Goal: Task Accomplishment & Management: Use online tool/utility

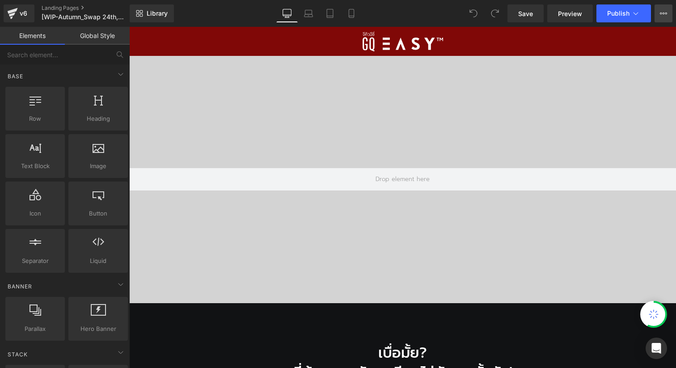
click at [666, 14] on icon at bounding box center [663, 13] width 7 height 7
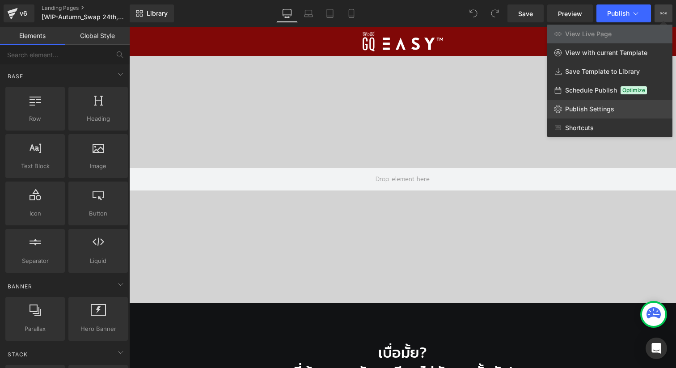
click at [607, 109] on span "Publish Settings" at bounding box center [589, 109] width 49 height 8
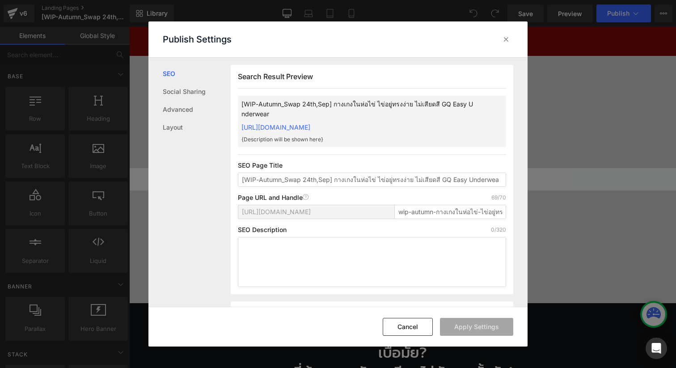
scroll to position [0, 0]
drag, startPoint x: 334, startPoint y: 190, endPoint x: 175, endPoint y: 189, distance: 159.6
click at [175, 189] on div "SEO Social Sharing Advanced Layout Search Result Preview [WIP-Autumn_Swap 24th,…" at bounding box center [337, 182] width 379 height 249
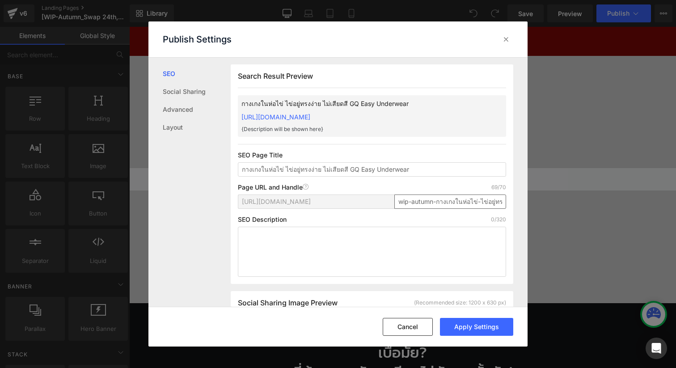
type input "กางเกงในห่อไข่ ไข่อยู่ทรงง่าย ไม่เสียดสี GQ Easy Underwear"
click at [404, 209] on input "wip-autumn-กางเกงในห่อไข่-ไข่อยู่ทรงง่าย-ไม่เสียดสี-gq-easy-underwear" at bounding box center [450, 201] width 112 height 14
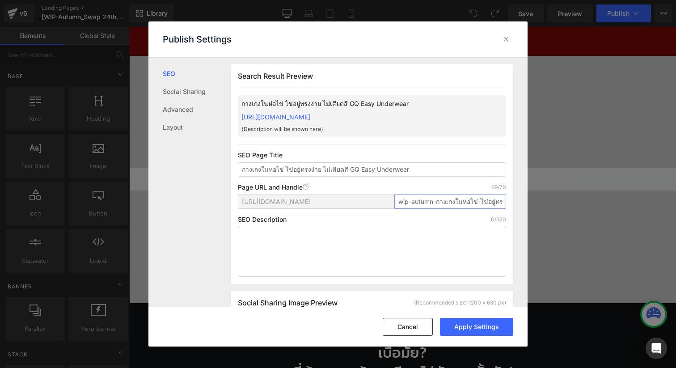
type input "e"
type input "gaeasy"
click at [452, 221] on div "SEO Description 0/320" at bounding box center [372, 219] width 268 height 7
click at [304, 242] on textarea at bounding box center [372, 252] width 268 height 50
paste textarea "นวัตกรรมกางเกงในห่อไข่ GQ Easy ห่วงใยไข่ทุกฟอง พร้อมประคับประคองไข่ดุจลูกหลาน ด…"
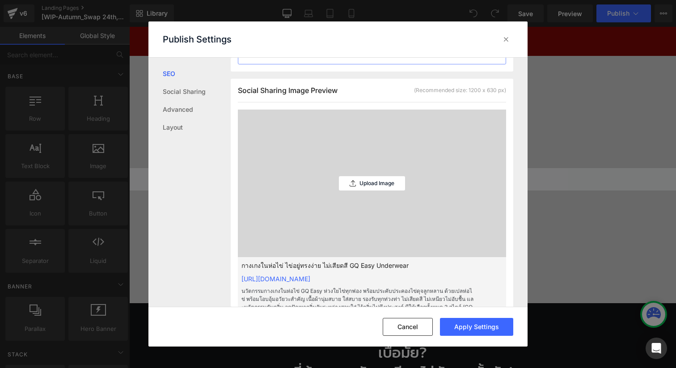
scroll to position [223, 0]
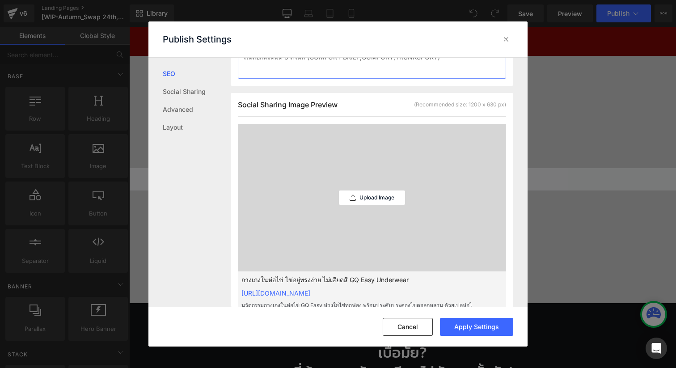
type textarea "นวัตกรรมกางเกงในห่อไข่ GQ Easy ห่วงใยไข่ทุกฟอง พร้อมประคับประคองไข่ดุจลูกหลาน ด…"
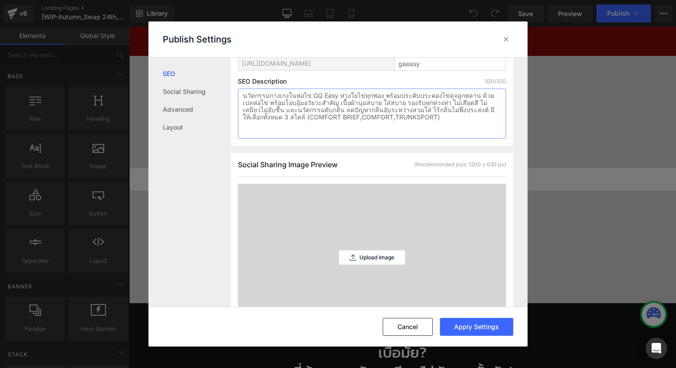
scroll to position [166, 0]
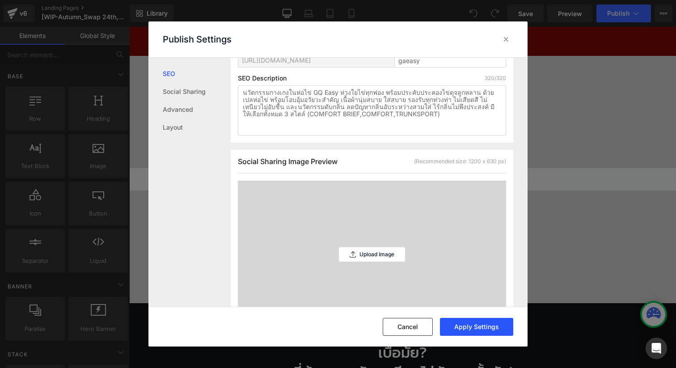
click at [503, 332] on button "Apply Settings" at bounding box center [476, 327] width 73 height 18
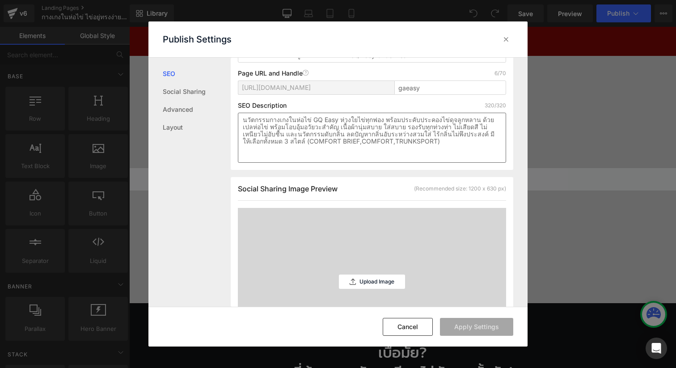
scroll to position [0, 0]
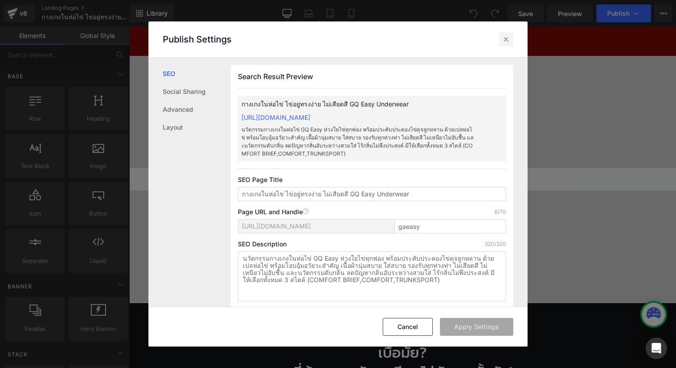
click at [503, 40] on icon at bounding box center [506, 39] width 9 height 9
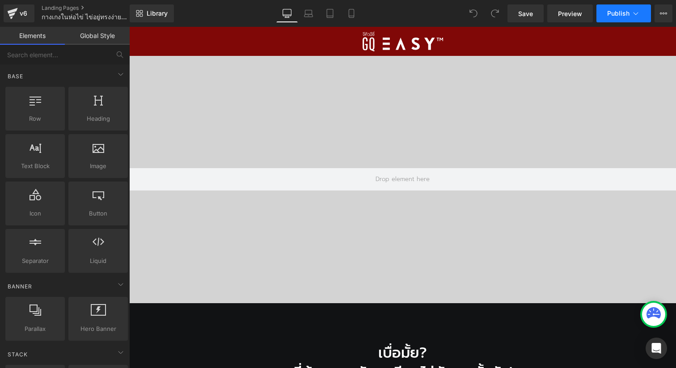
click at [612, 15] on span "Publish" at bounding box center [618, 13] width 22 height 7
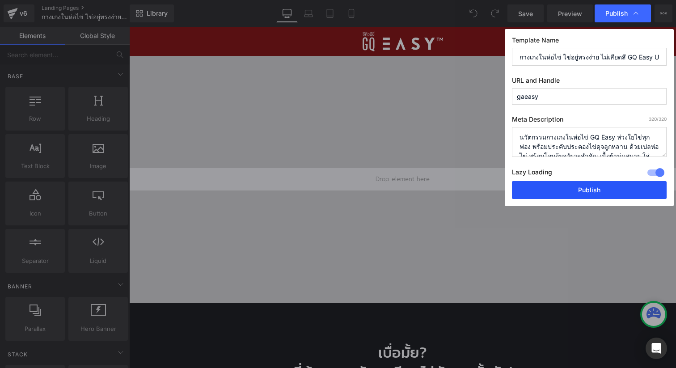
click at [527, 194] on button "Publish" at bounding box center [589, 190] width 155 height 18
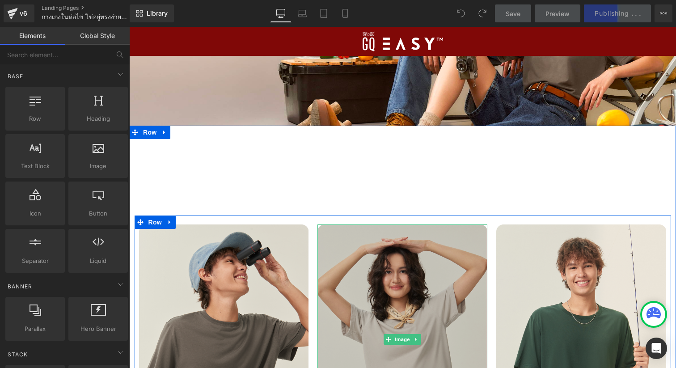
scroll to position [1723, 0]
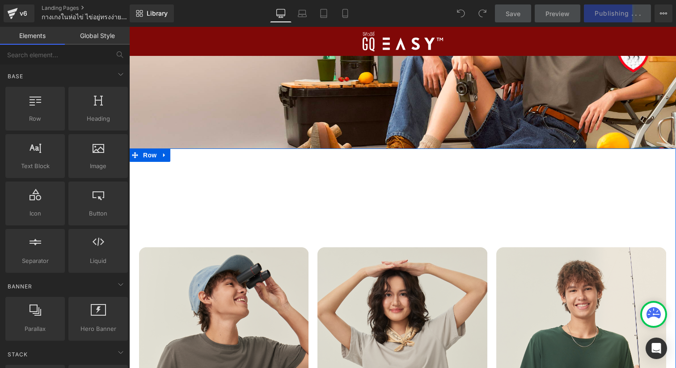
click at [401, 186] on div "เสื้อยืดครบรอบ 75 ปี PEANUTS™​ Heading" at bounding box center [402, 189] width 547 height 19
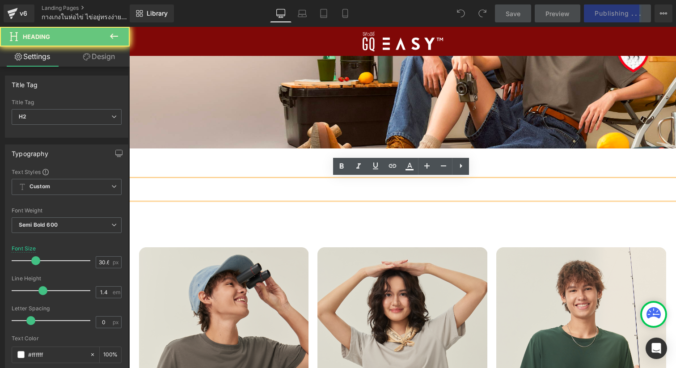
click at [412, 186] on h2 "เสื้อยืดครบรอบ 75 ปี PEANUTS™​" at bounding box center [402, 189] width 547 height 19
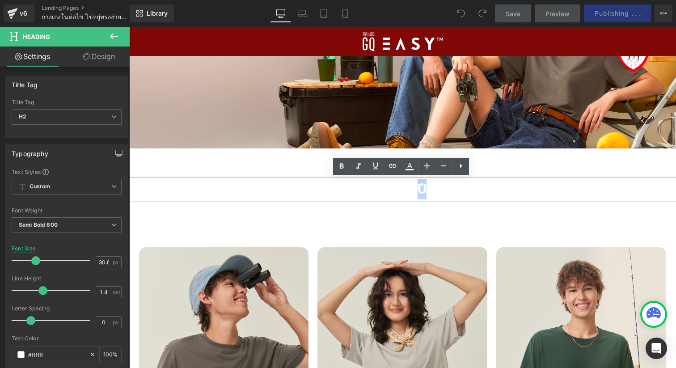
paste div
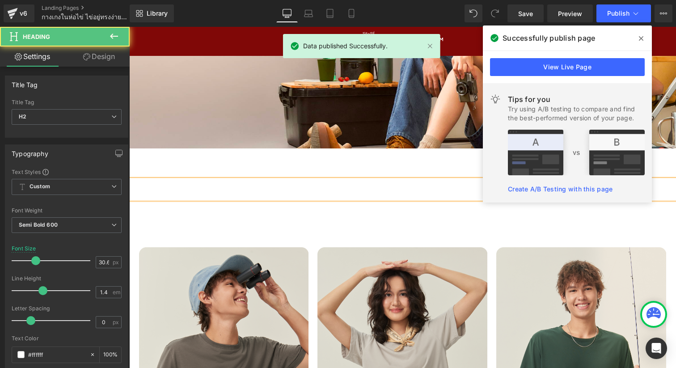
click at [327, 186] on h2 "เที่ยวสบาย สไตล์เอิร์ธโทน" at bounding box center [402, 189] width 547 height 19
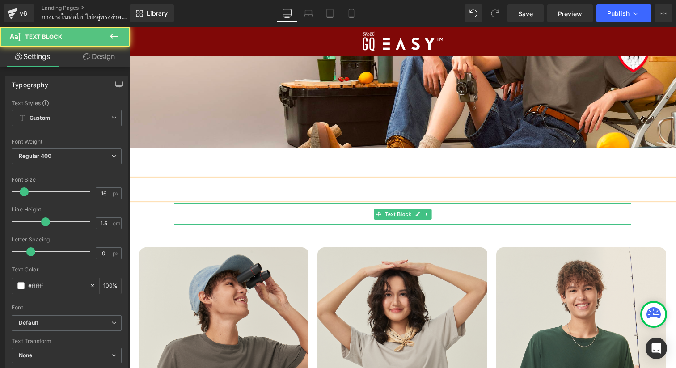
click at [259, 209] on p "Happiness is 75 Years of PEANUTS™​ ร่วมฉลอง 75 ปีแห่งความสุขของสนูปปี้และผองเพื…" at bounding box center [402, 208] width 457 height 11
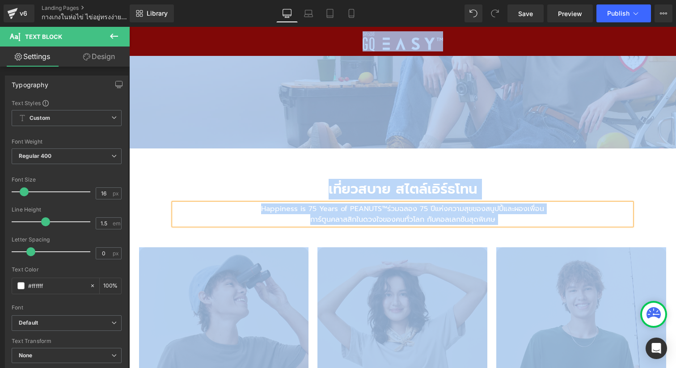
click at [259, 209] on p "Happiness is 75 Years of PEANUTS™​ ร่วมฉลอง 75 ปีแห่งความสุขของสนูปปี้และผองเพื…" at bounding box center [402, 208] width 457 height 11
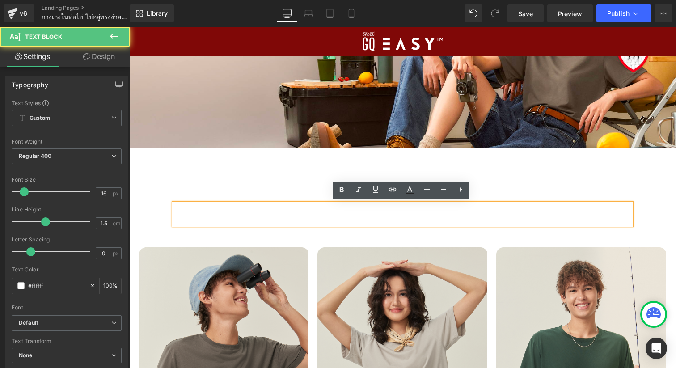
drag, startPoint x: 495, startPoint y: 221, endPoint x: 259, endPoint y: 204, distance: 237.1
click at [259, 204] on div "Happiness is 75 Years of PEANUTS™​ ร่วมฉลอง 75 ปีแห่งความสุขของสนูปปี้และผองเพื…" at bounding box center [402, 213] width 457 height 21
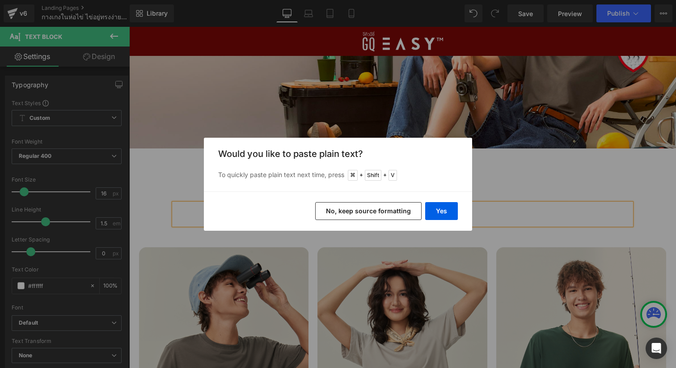
click at [401, 211] on button "No, keep source formatting" at bounding box center [368, 211] width 106 height 18
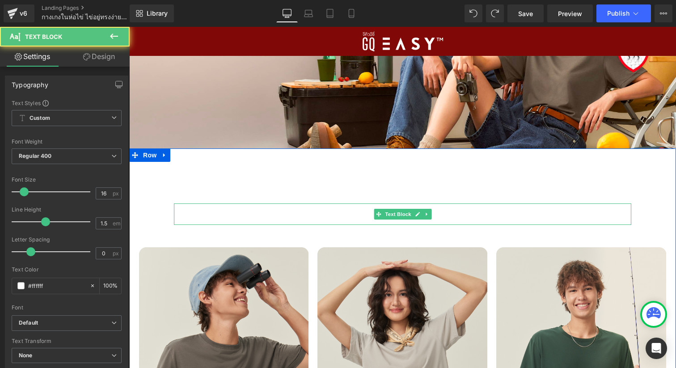
click at [517, 217] on p "การ์ตูนคลาสสิกในดวงใจของคนทั่วโลก กับคอลเลกชันสุดพิเศษ​" at bounding box center [402, 219] width 457 height 11
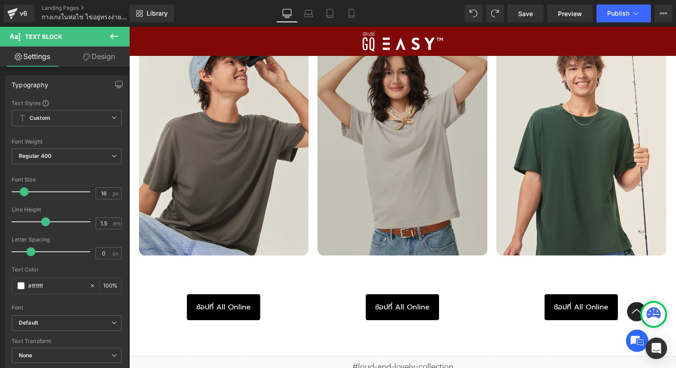
scroll to position [1968, 0]
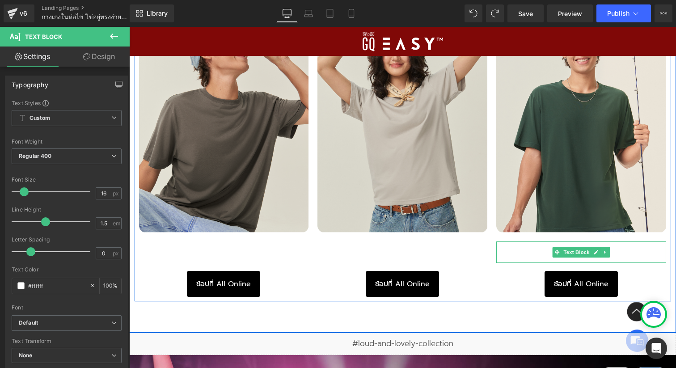
click at [619, 257] on p "ลาย LOVE YOUR BODY​​" at bounding box center [581, 257] width 170 height 11
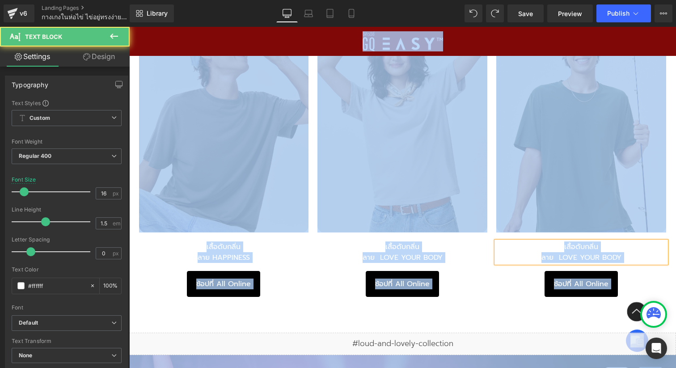
click at [623, 258] on p "ลาย LOVE YOUR BODY​​" at bounding box center [581, 257] width 170 height 11
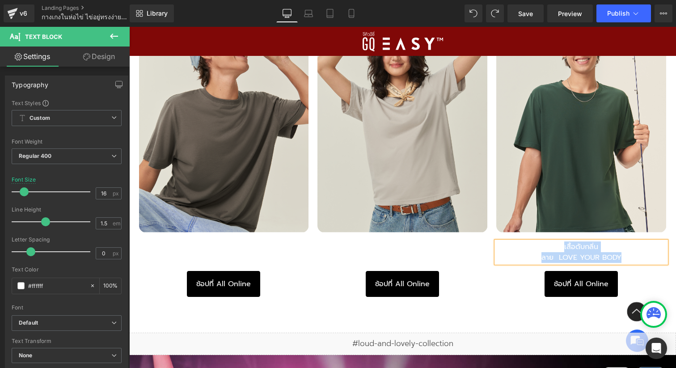
paste div
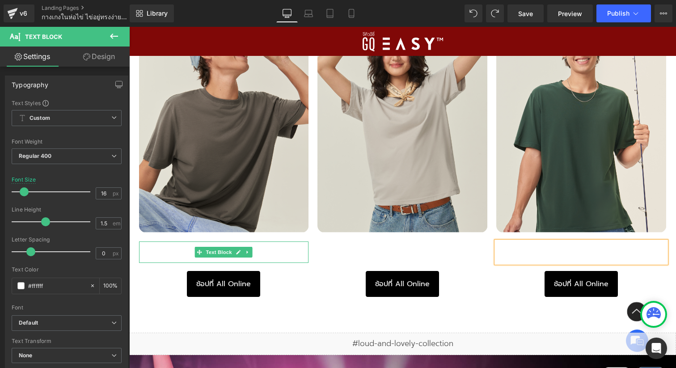
click at [252, 257] on p "ลาย HAPPINESS" at bounding box center [224, 257] width 170 height 11
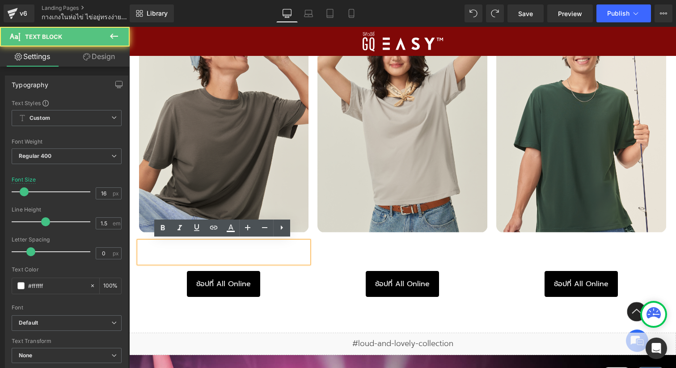
click at [267, 257] on p "ลาย HAPPINESS" at bounding box center [224, 257] width 170 height 11
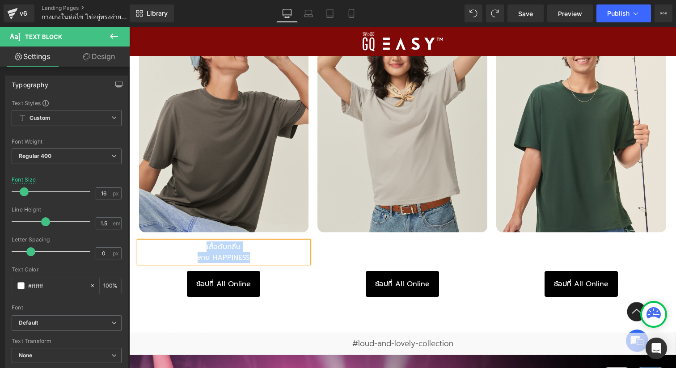
paste div
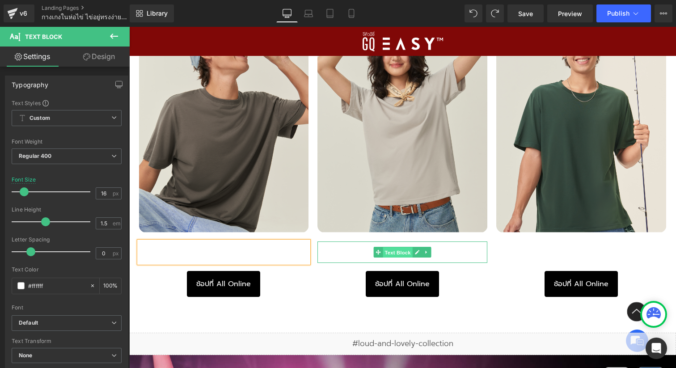
click at [385, 254] on span "Text Block" at bounding box center [398, 252] width 30 height 11
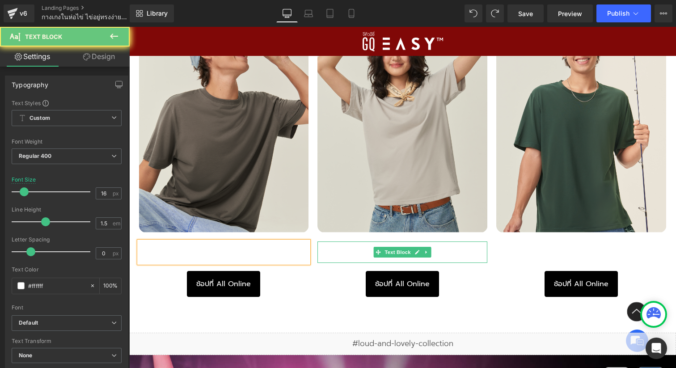
click at [442, 258] on p "ลาย LOVE YOUR BODY​​" at bounding box center [402, 257] width 170 height 11
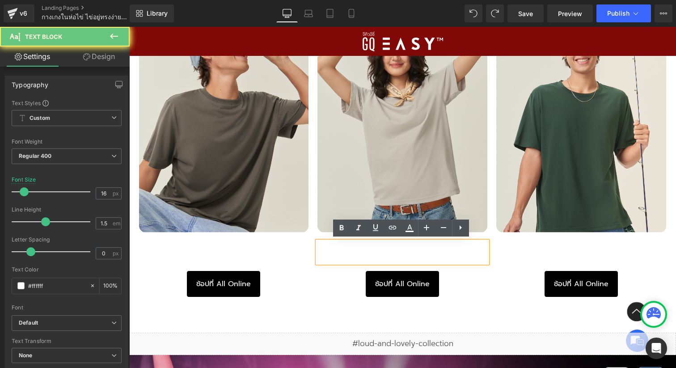
click at [448, 256] on p "ลาย LOVE YOUR BODY​​" at bounding box center [402, 257] width 170 height 11
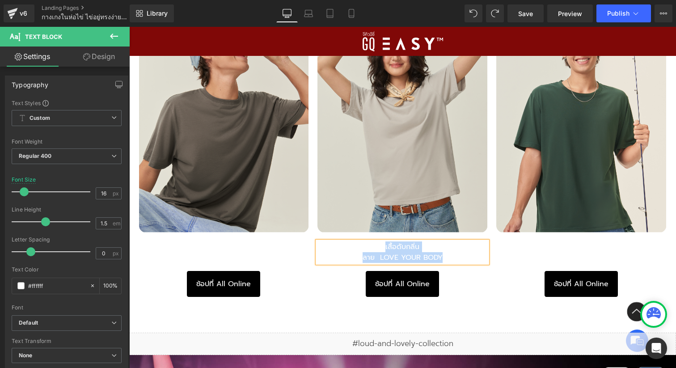
paste div
click at [525, 11] on span "Save" at bounding box center [525, 13] width 15 height 9
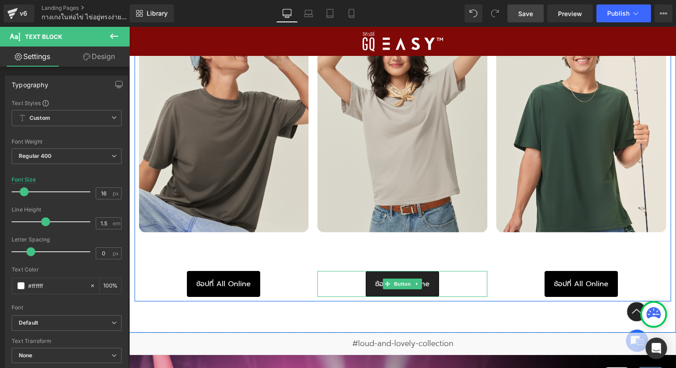
click at [431, 278] on link "ช้อปที่ All Online" at bounding box center [402, 284] width 73 height 26
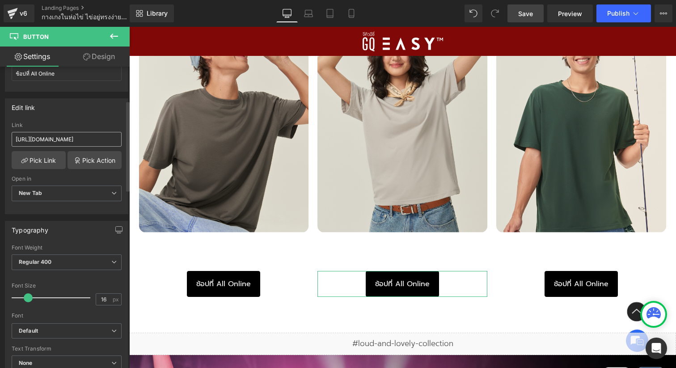
scroll to position [113, 0]
click at [90, 140] on input "[URL][DOMAIN_NAME]" at bounding box center [67, 139] width 110 height 15
paste input "[DOMAIN_NAME][URL]"
type input "[DOMAIN_NAME][URL]"
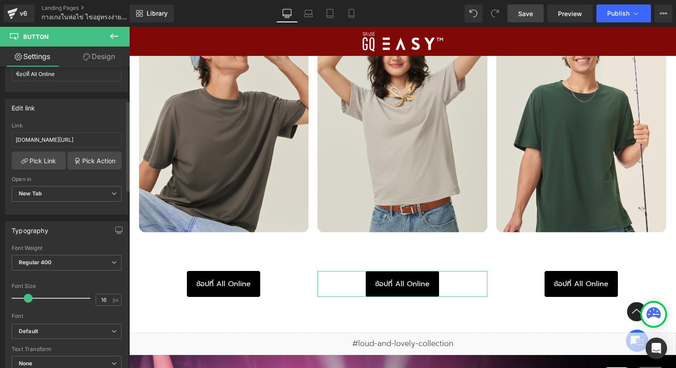
click at [121, 114] on div "Edit link" at bounding box center [66, 107] width 123 height 17
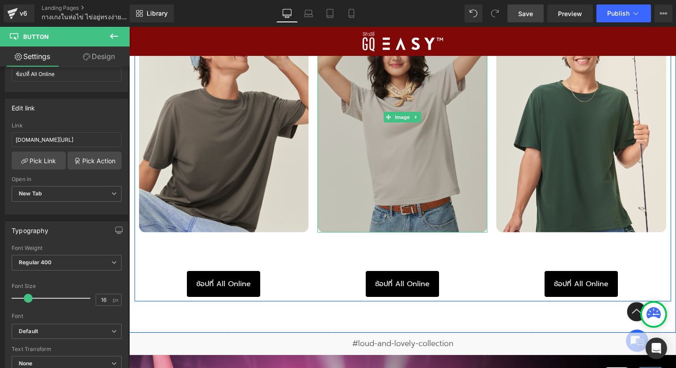
click at [377, 133] on img at bounding box center [402, 117] width 170 height 230
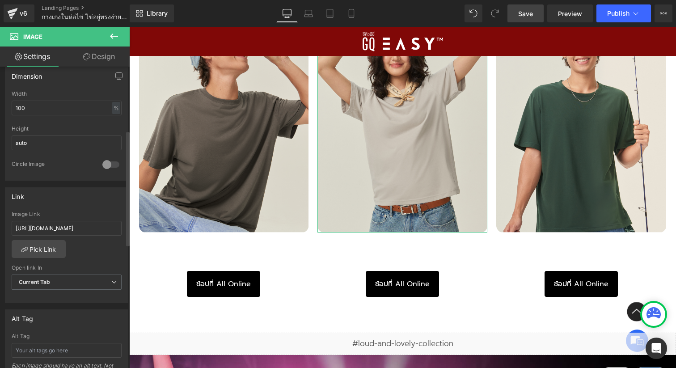
scroll to position [297, 0]
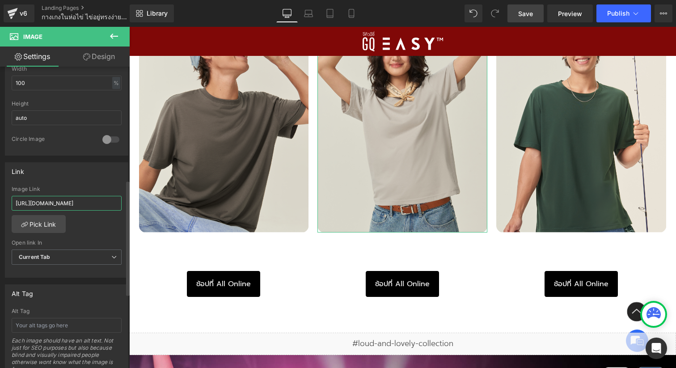
click at [81, 203] on input "[URL][DOMAIN_NAME]" at bounding box center [67, 203] width 110 height 15
type input "[DOMAIN_NAME][URL]"
click at [116, 170] on div "Link" at bounding box center [66, 171] width 123 height 17
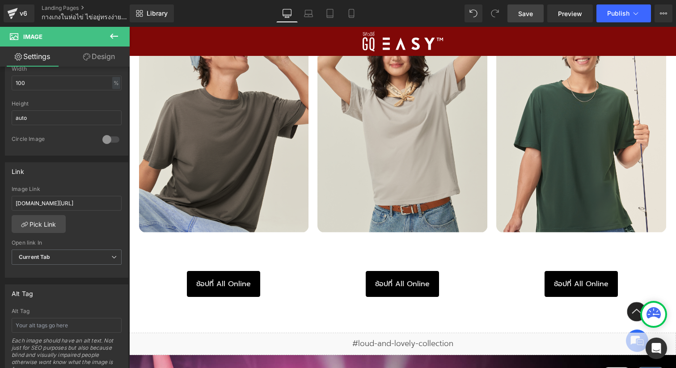
click at [536, 13] on link "Save" at bounding box center [525, 13] width 36 height 18
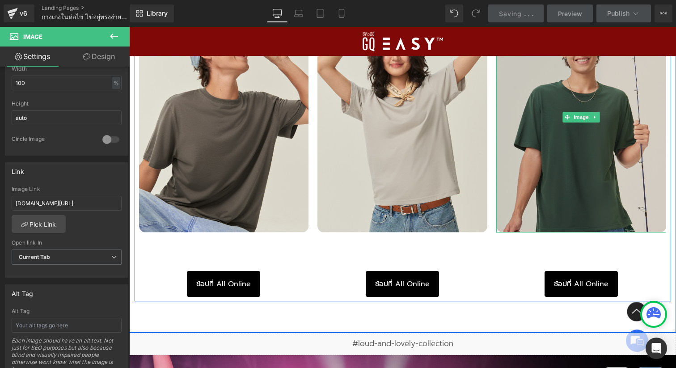
click at [596, 201] on img at bounding box center [581, 117] width 170 height 230
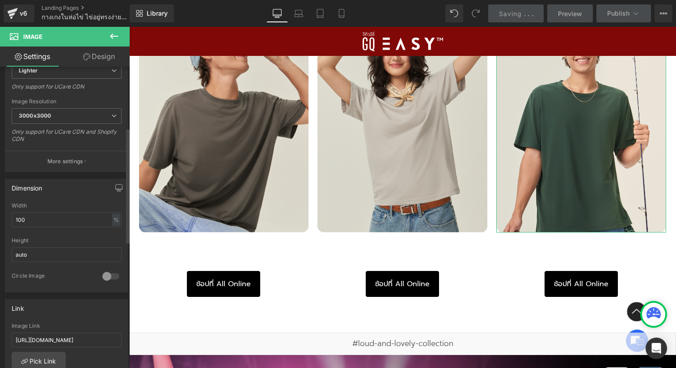
scroll to position [325, 0]
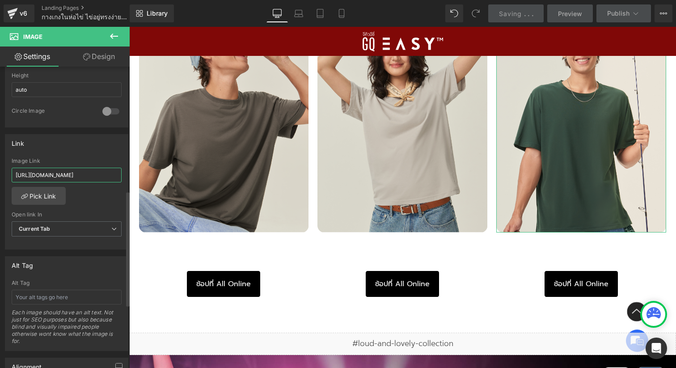
click at [108, 176] on input "[URL][DOMAIN_NAME]" at bounding box center [67, 175] width 110 height 15
type input "[DOMAIN_NAME][URL]"
click at [117, 193] on div "[URL][DOMAIN_NAME] Image Link [DOMAIN_NAME][URL] Pick Link Current Tab New Tab …" at bounding box center [66, 204] width 123 height 92
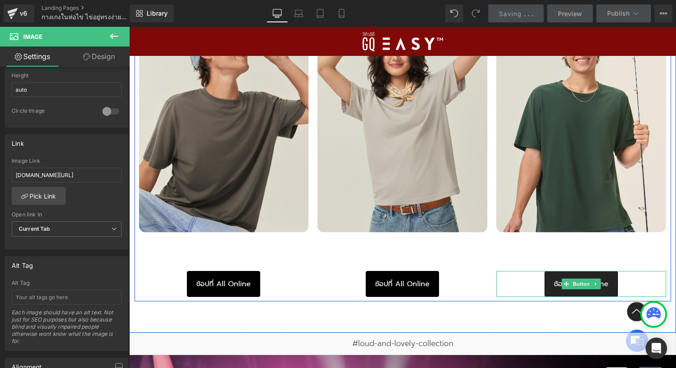
click at [557, 272] on link "ช้อปที่ All Online" at bounding box center [581, 284] width 73 height 26
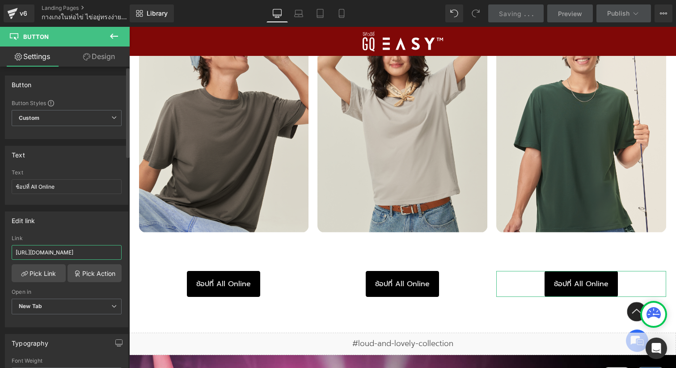
click at [48, 251] on input "[URL][DOMAIN_NAME]" at bounding box center [67, 252] width 110 height 15
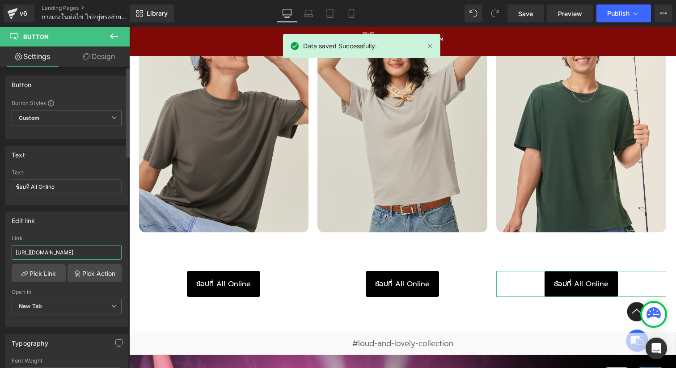
paste input "[DOMAIN_NAME][URL]"
type input "[DOMAIN_NAME][URL]"
click at [94, 230] on div "Edit link [URL][DOMAIN_NAME] Link [DOMAIN_NAME][URL] Pick Link Pick Action Curr…" at bounding box center [66, 269] width 123 height 116
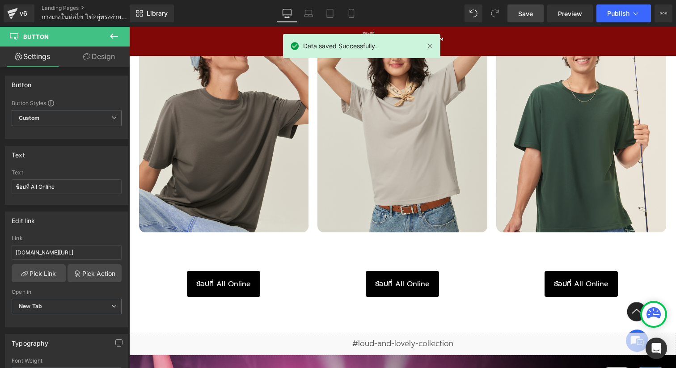
click at [528, 11] on span "Save" at bounding box center [525, 13] width 15 height 9
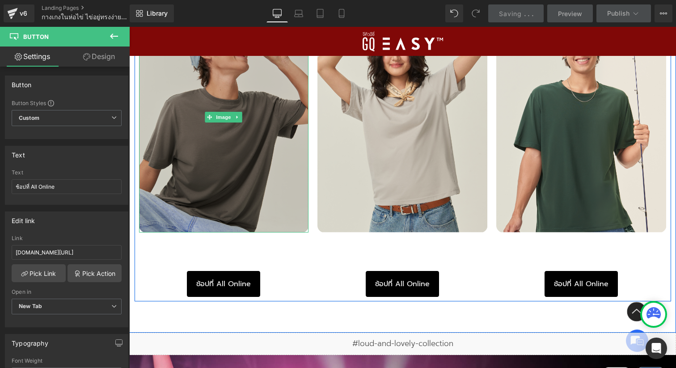
click at [207, 133] on img at bounding box center [224, 117] width 170 height 230
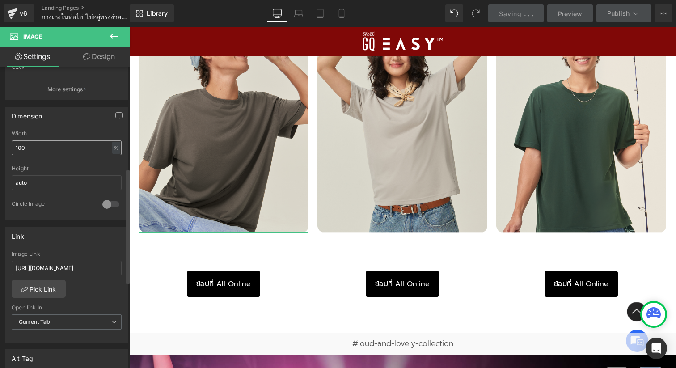
scroll to position [346, 0]
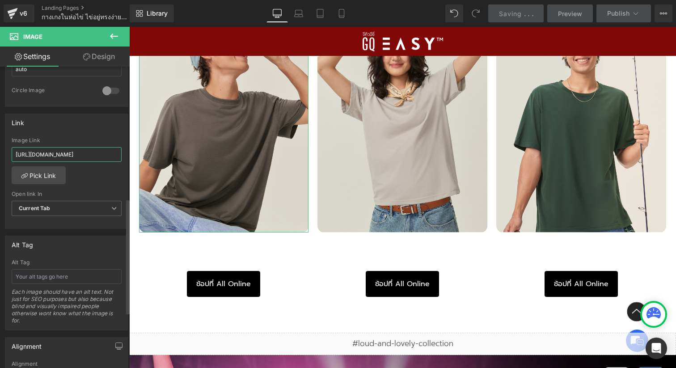
click at [93, 155] on input "[URL][DOMAIN_NAME]" at bounding box center [67, 154] width 110 height 15
paste input "[DOMAIN_NAME][URL]"
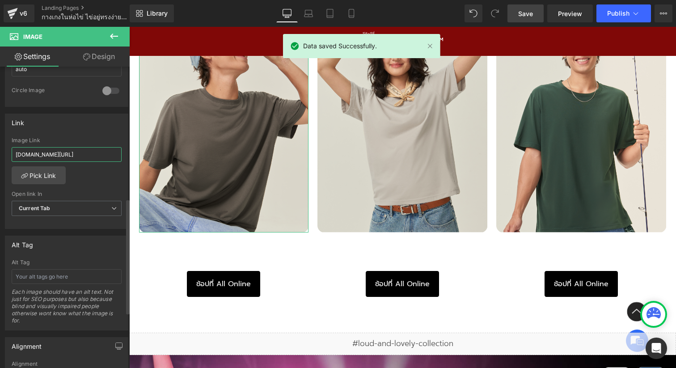
type input "[DOMAIN_NAME][URL]"
click at [111, 179] on div "[URL][DOMAIN_NAME] Image Link [DOMAIN_NAME][URL] Pick Link Current Tab New Tab …" at bounding box center [66, 183] width 123 height 92
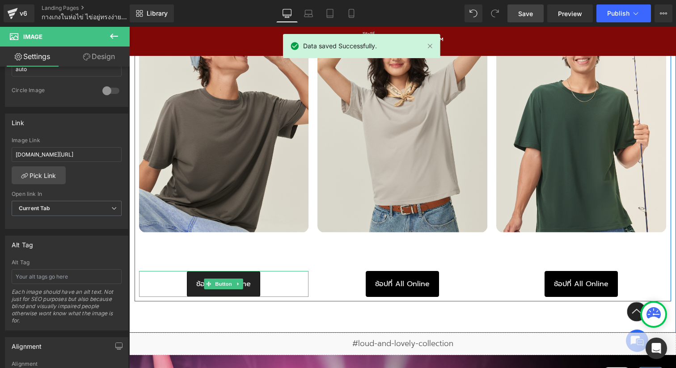
click at [255, 283] on link "ช้อปที่ All Online" at bounding box center [223, 284] width 73 height 26
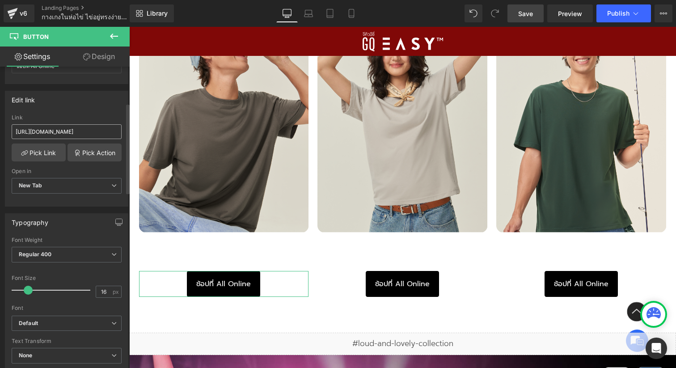
scroll to position [118, 0]
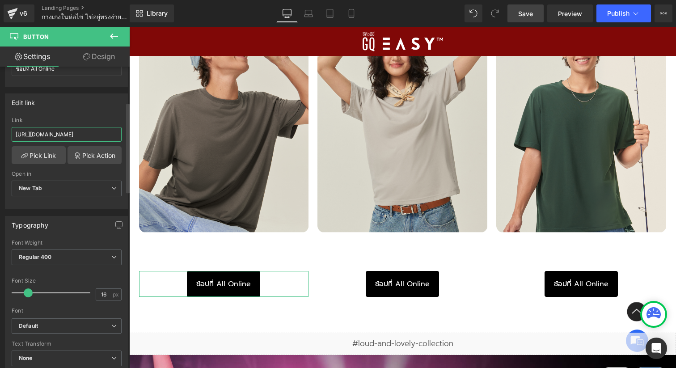
click at [78, 137] on input "[URL][DOMAIN_NAME]" at bounding box center [67, 134] width 110 height 15
type input "[DOMAIN_NAME][URL]"
click at [87, 116] on div "Edit link [URL][DOMAIN_NAME] Link [DOMAIN_NAME][URL] Pick Link Pick Action Curr…" at bounding box center [66, 151] width 123 height 116
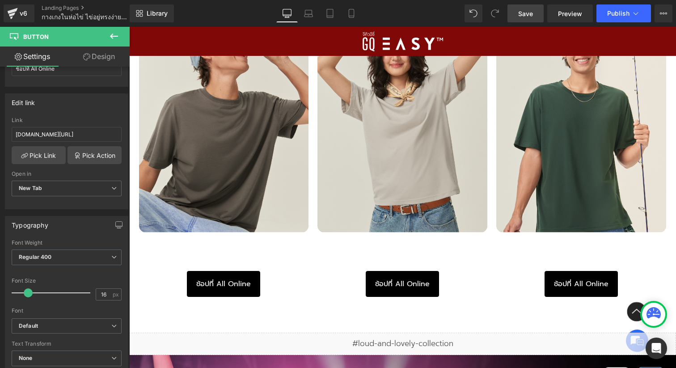
click at [528, 16] on span "Save" at bounding box center [525, 13] width 15 height 9
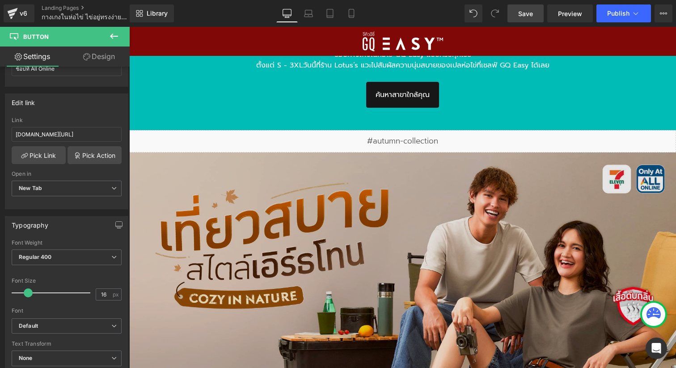
scroll to position [1458, 0]
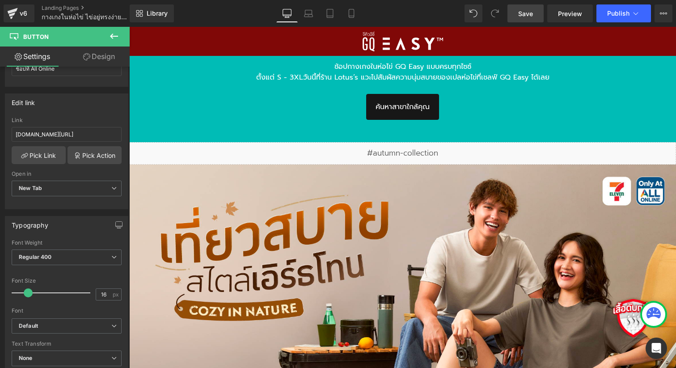
click at [516, 8] on link "Save" at bounding box center [525, 13] width 36 height 18
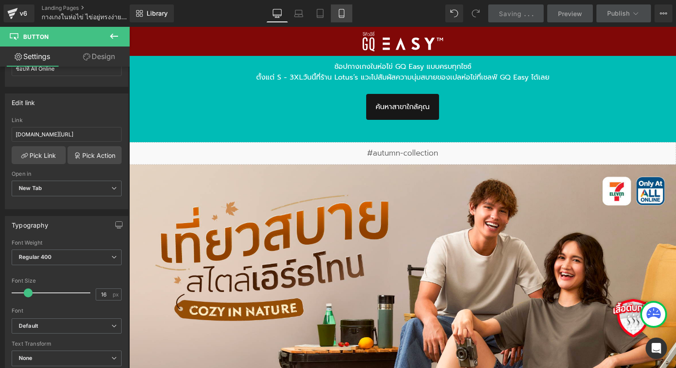
scroll to position [1682, 0]
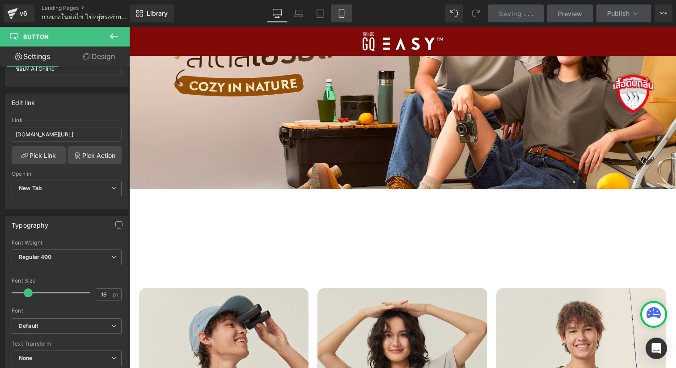
click at [344, 16] on icon at bounding box center [341, 16] width 5 height 0
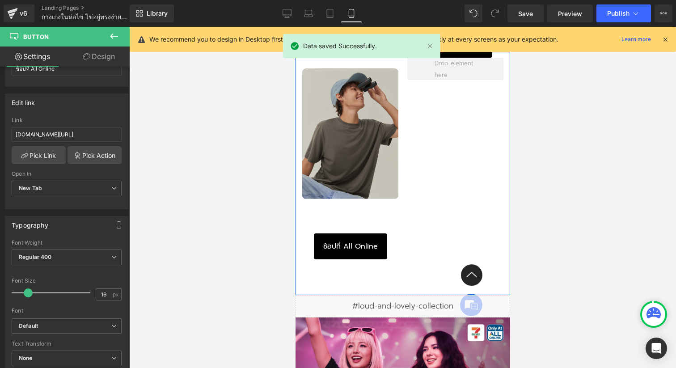
scroll to position [2276, 0]
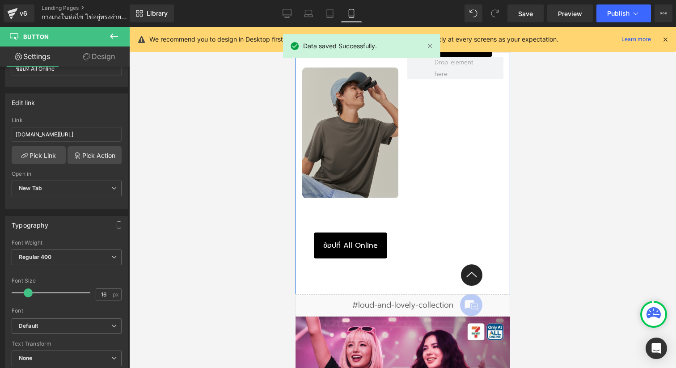
click at [362, 148] on img at bounding box center [350, 127] width 96 height 141
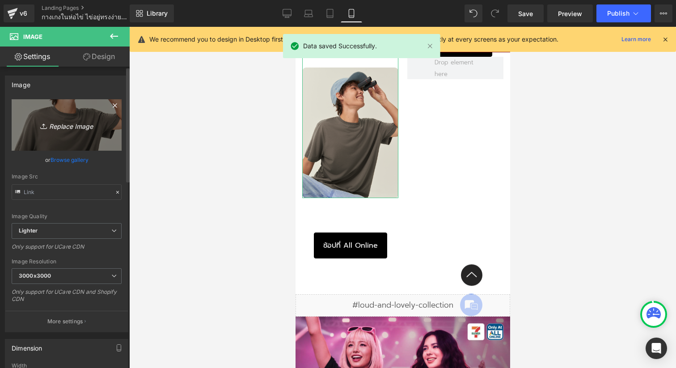
click at [70, 126] on icon "Replace Image" at bounding box center [67, 124] width 72 height 11
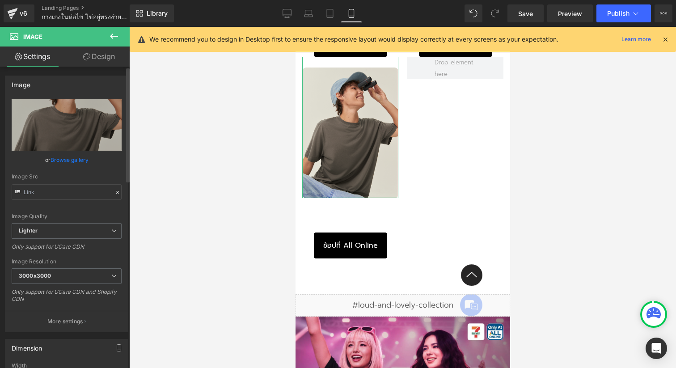
click at [80, 162] on link "Browse gallery" at bounding box center [70, 160] width 38 height 16
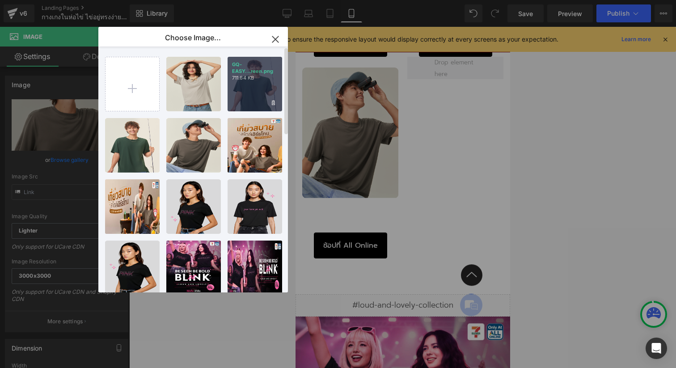
click at [263, 93] on div "GQ-EASY...reen.png 711.64 KB" at bounding box center [255, 84] width 55 height 55
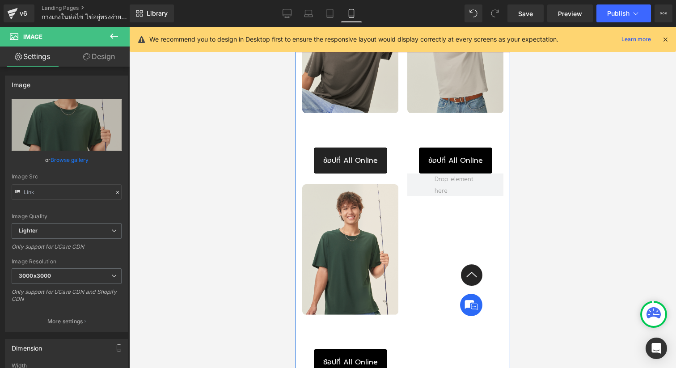
scroll to position [2158, 0]
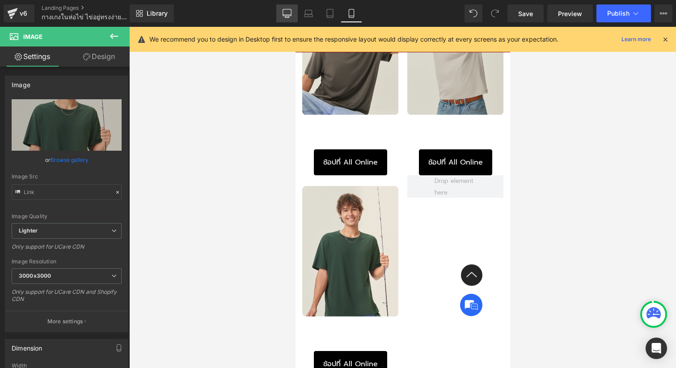
click at [293, 16] on link "Desktop" at bounding box center [286, 13] width 21 height 18
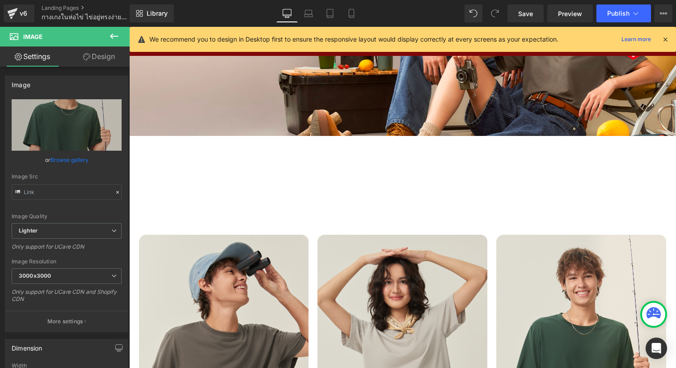
scroll to position [1754, 0]
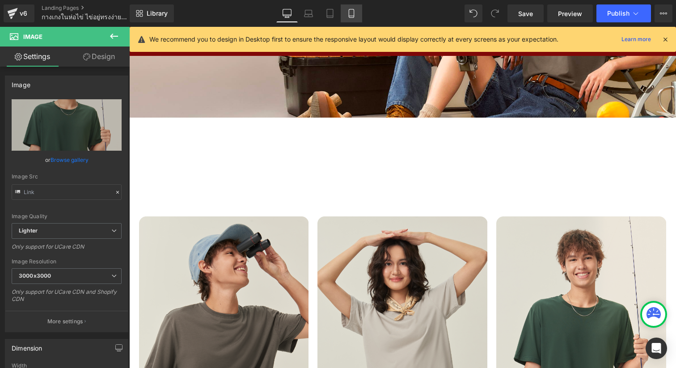
click at [349, 13] on icon at bounding box center [351, 13] width 5 height 8
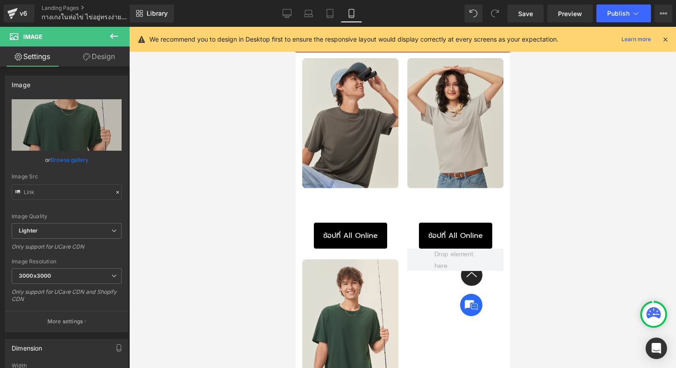
scroll to position [2047, 0]
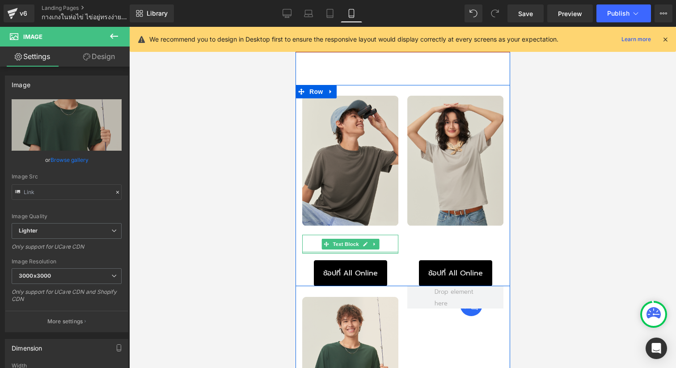
click at [378, 251] on div at bounding box center [350, 252] width 96 height 2
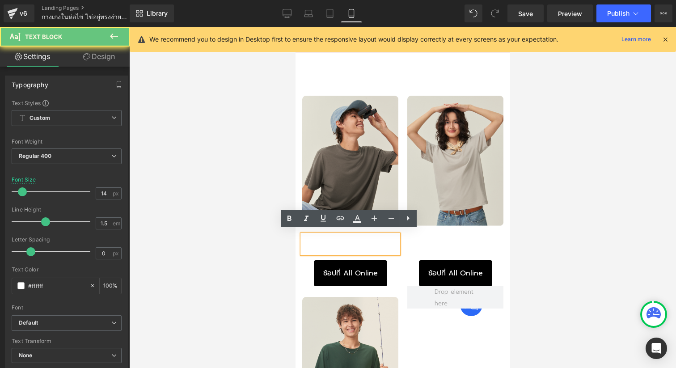
click at [387, 244] on p "ลาย HAPPINESS" at bounding box center [350, 248] width 92 height 9
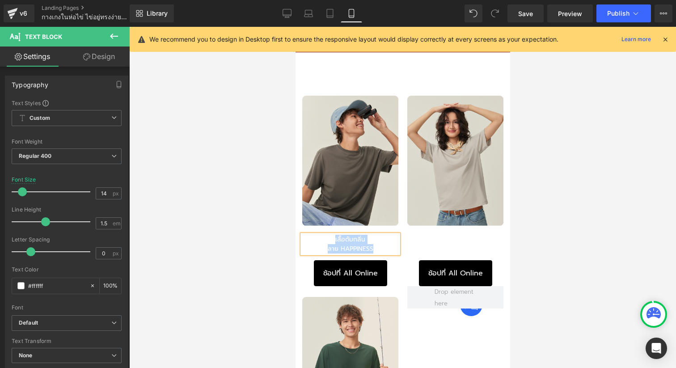
paste div
click at [486, 244] on p "ลาย LOVE YOUR BODY​​" at bounding box center [455, 248] width 92 height 9
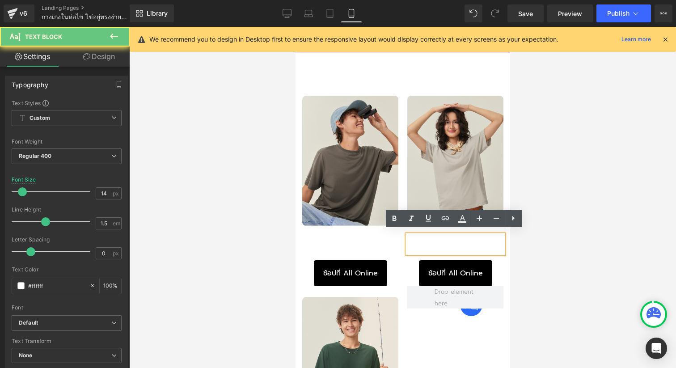
click at [492, 244] on p "ลาย LOVE YOUR BODY​​" at bounding box center [455, 248] width 92 height 9
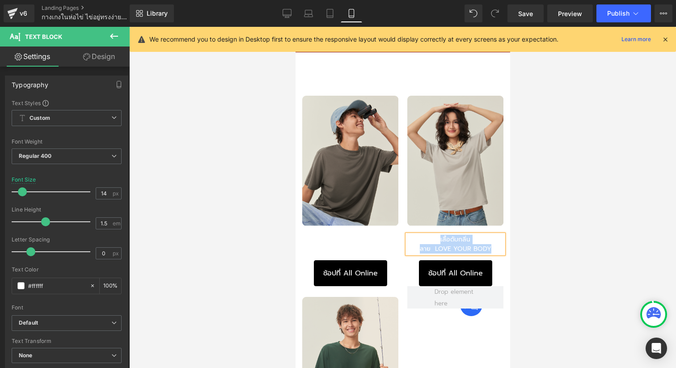
paste div
drag, startPoint x: 545, startPoint y: 219, endPoint x: 567, endPoint y: 167, distance: 56.7
click at [545, 219] on div at bounding box center [402, 197] width 547 height 341
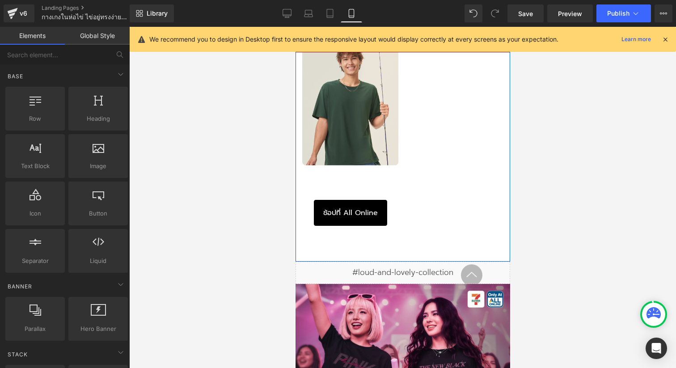
scroll to position [2312, 0]
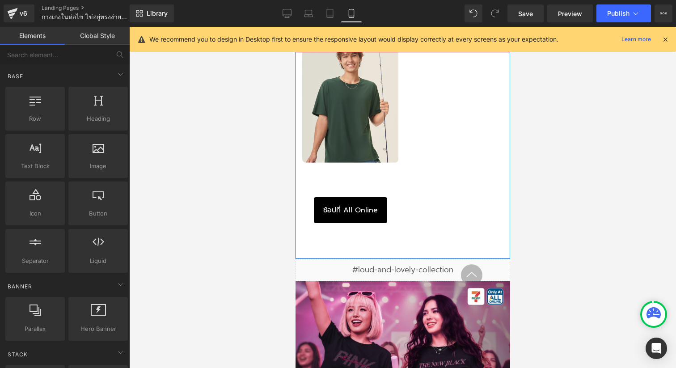
click at [361, 175] on div "เสื้อดับกลิ่น​ ลาย HAPPINESS Text Block" at bounding box center [350, 181] width 96 height 19
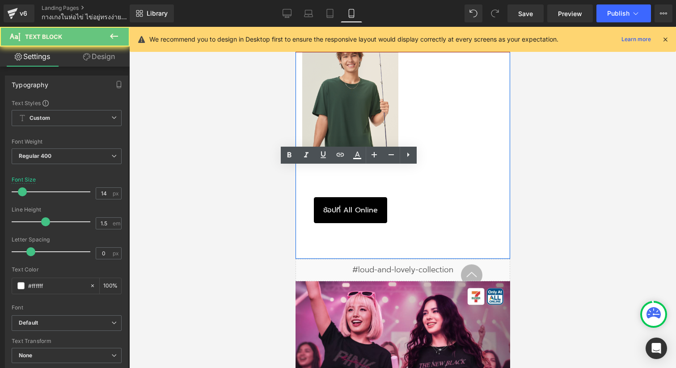
click at [370, 181] on p "ลาย HAPPINESS" at bounding box center [350, 185] width 92 height 9
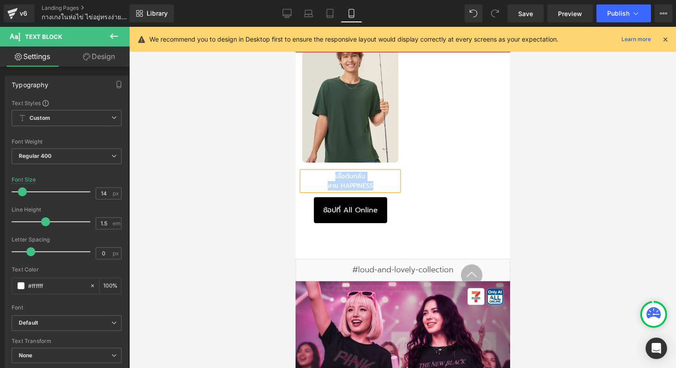
paste div
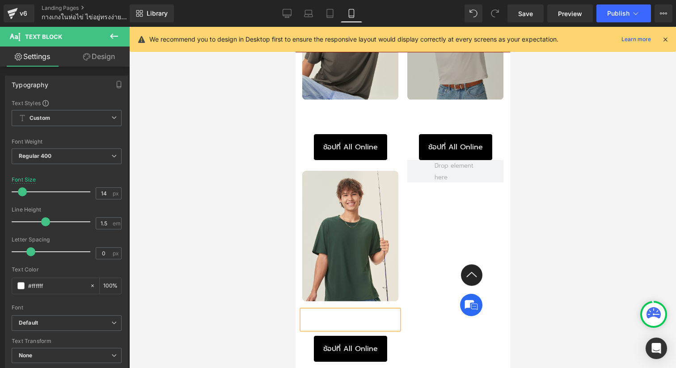
scroll to position [2145, 0]
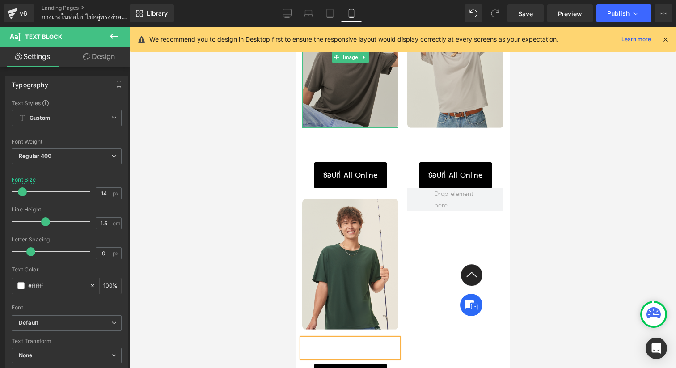
click at [366, 100] on img at bounding box center [350, 57] width 96 height 141
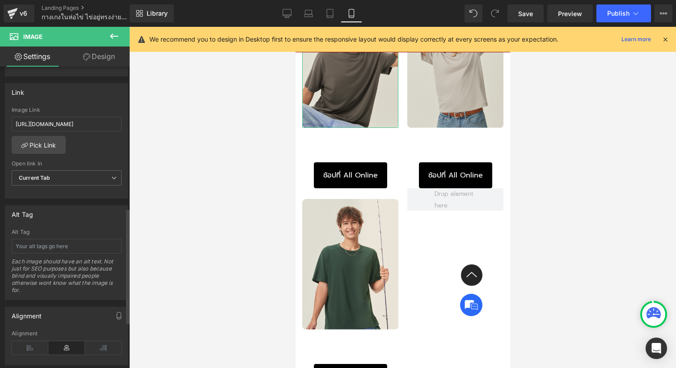
scroll to position [352, 0]
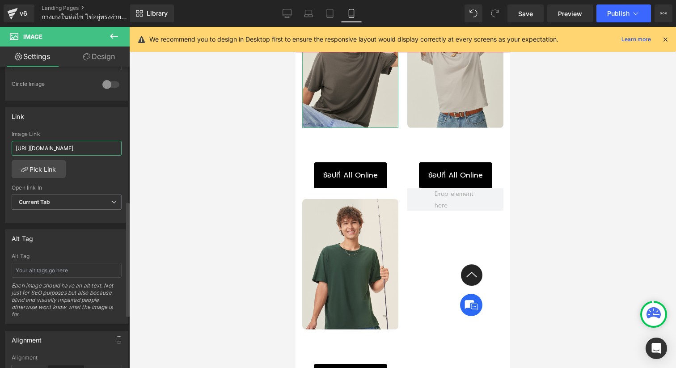
click at [97, 145] on input "[URL][DOMAIN_NAME]" at bounding box center [67, 148] width 110 height 15
type input "[URL][DOMAIN_NAME]"
click at [220, 153] on div at bounding box center [402, 197] width 547 height 341
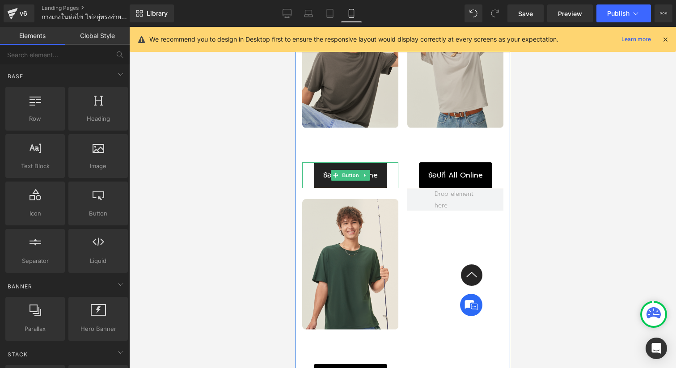
click at [379, 172] on link "ช้อปที่ All Online" at bounding box center [349, 175] width 73 height 26
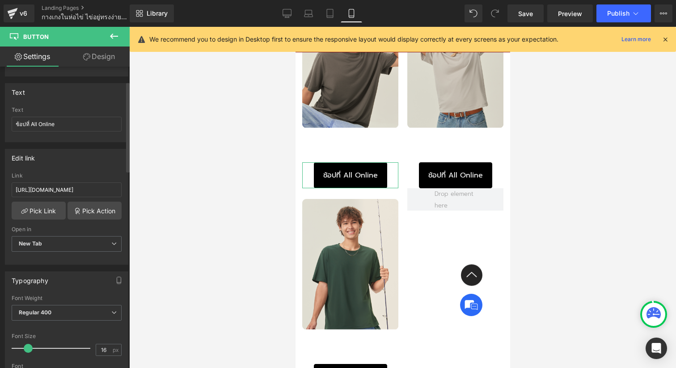
scroll to position [45, 0]
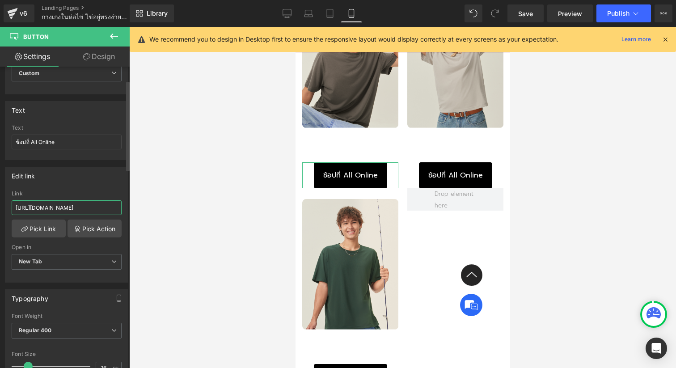
click at [89, 207] on input "[URL][DOMAIN_NAME]" at bounding box center [67, 207] width 110 height 15
type input "[URL][DOMAIN_NAME]"
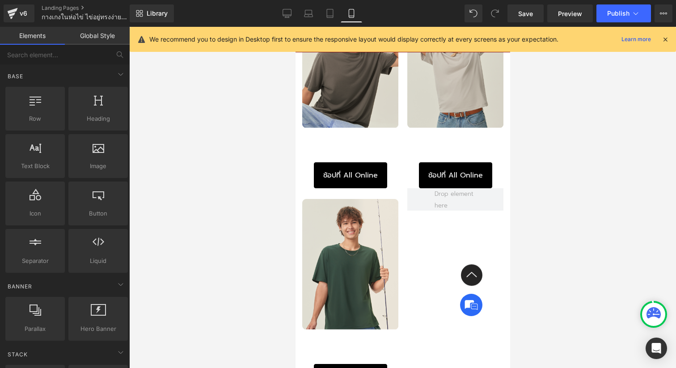
scroll to position [0, 0]
click at [226, 224] on div at bounding box center [402, 197] width 547 height 341
click at [524, 14] on span "Save" at bounding box center [525, 13] width 15 height 9
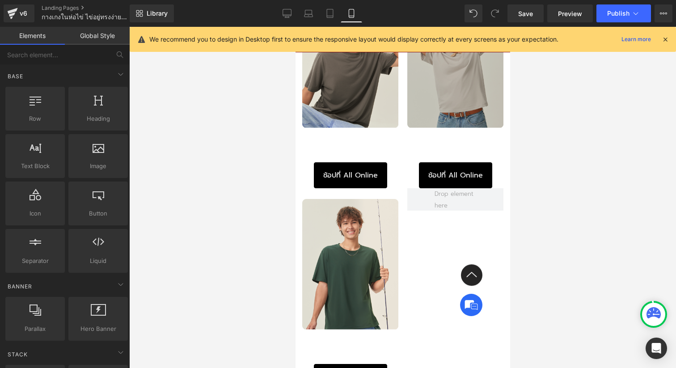
click at [454, 110] on img at bounding box center [455, 57] width 96 height 141
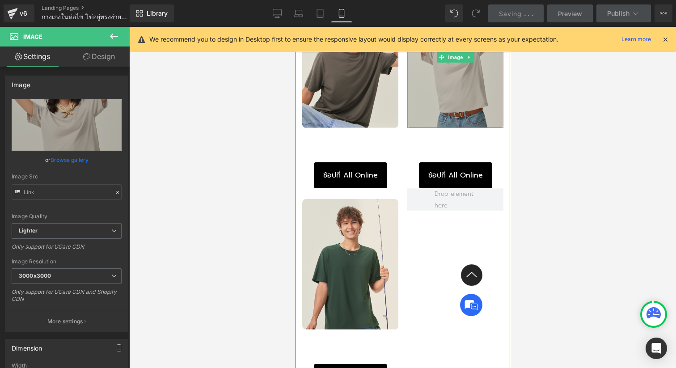
click at [453, 86] on img at bounding box center [455, 57] width 96 height 141
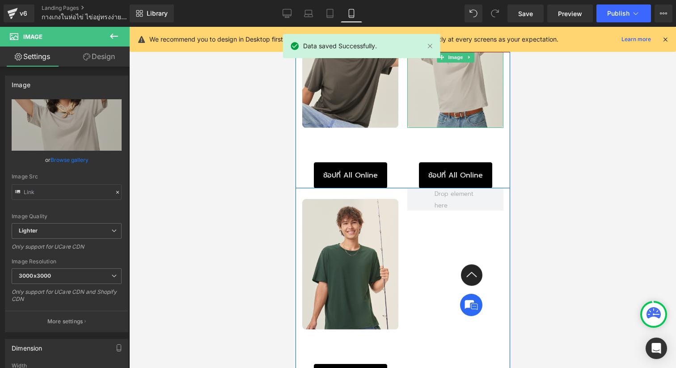
drag, startPoint x: 456, startPoint y: 110, endPoint x: 402, endPoint y: 112, distance: 53.7
click at [456, 110] on img at bounding box center [455, 57] width 96 height 141
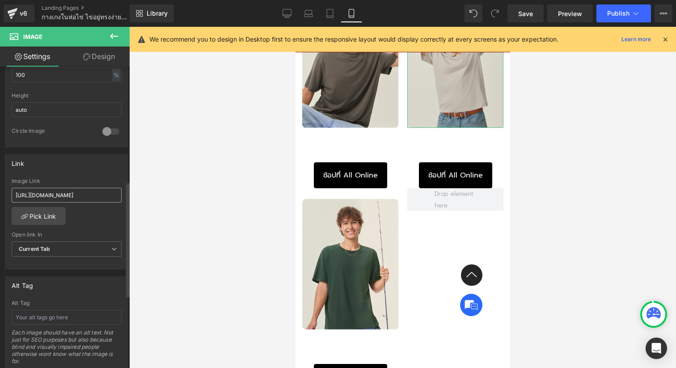
scroll to position [319, 0]
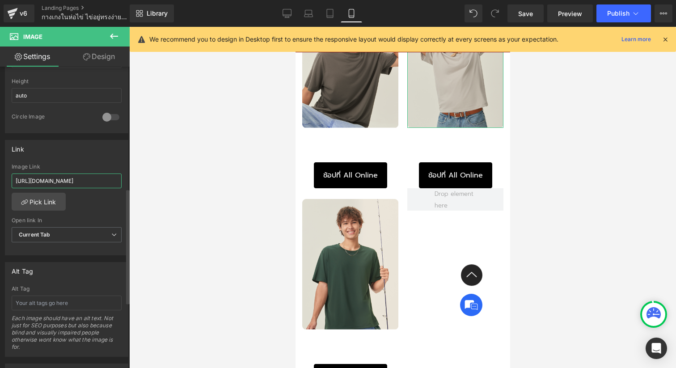
click at [90, 176] on input "[URL][DOMAIN_NAME]" at bounding box center [67, 180] width 110 height 15
paste input "asy-%E0%B8%88%E0%B8%B5%E0%B8%84%E0%B8%B4%E0%B8%A7-%E0%B8%AD%E0%B8%B5%E0%B8%8B%E…"
type input "[URL][DOMAIN_NAME]"
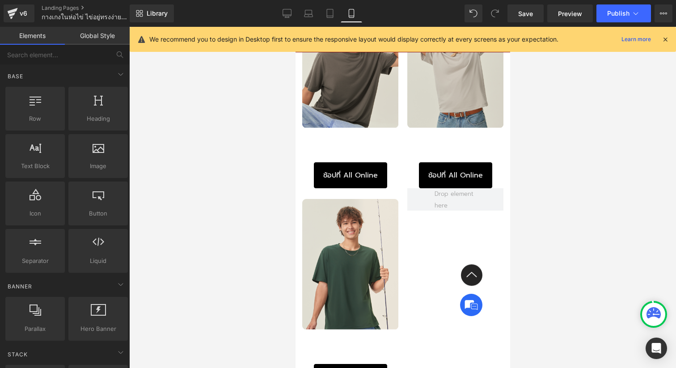
scroll to position [0, 0]
click at [190, 178] on div at bounding box center [402, 197] width 547 height 341
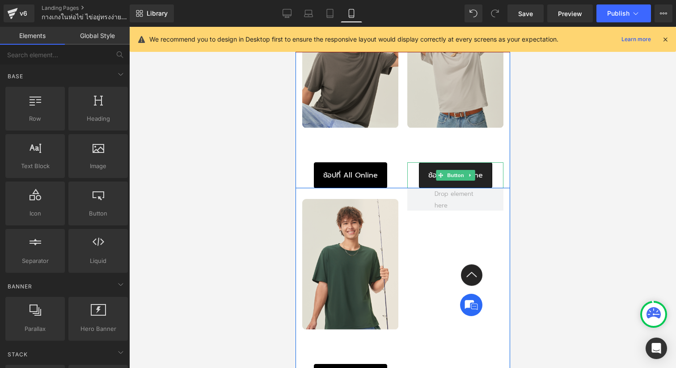
click at [479, 171] on span "ช้อปที่ All Online" at bounding box center [455, 175] width 55 height 9
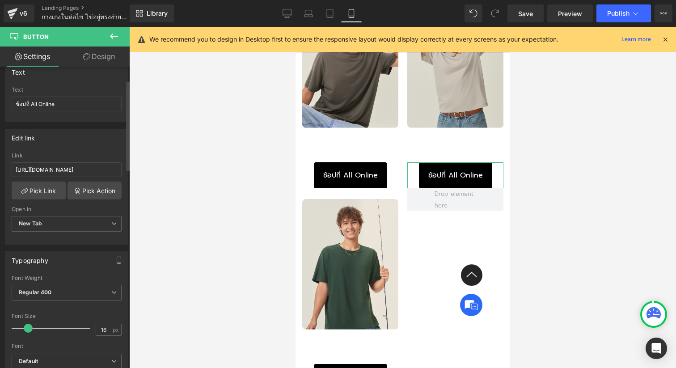
scroll to position [87, 0]
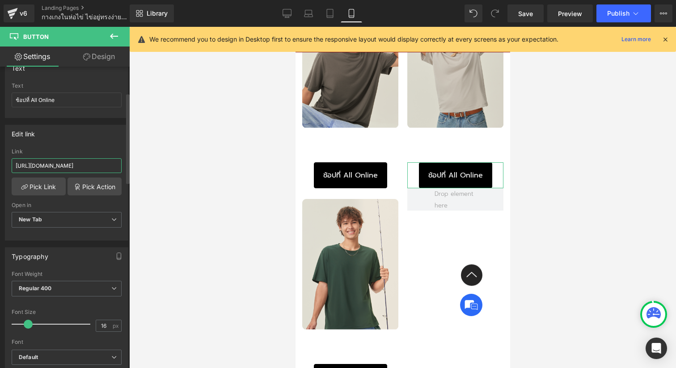
click at [75, 168] on input "[URL][DOMAIN_NAME]" at bounding box center [67, 165] width 110 height 15
type input "[URL][DOMAIN_NAME]"
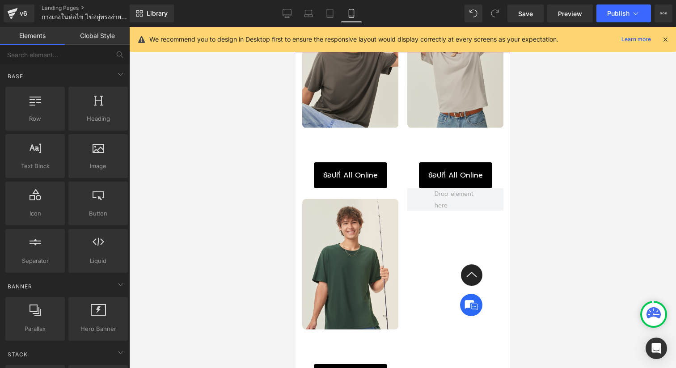
scroll to position [0, 0]
click at [208, 165] on div at bounding box center [402, 197] width 547 height 341
click at [524, 9] on span "Save" at bounding box center [525, 13] width 15 height 9
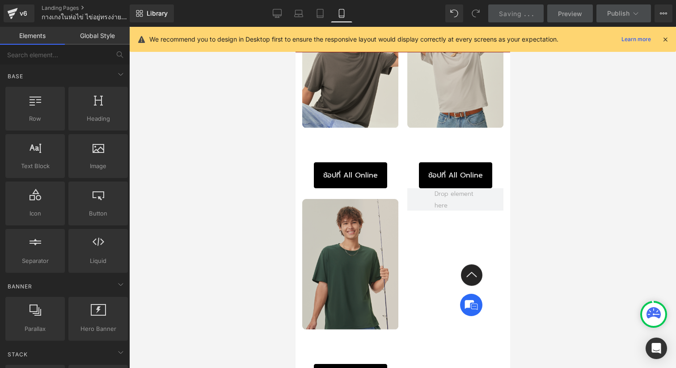
click at [320, 253] on img at bounding box center [350, 258] width 96 height 141
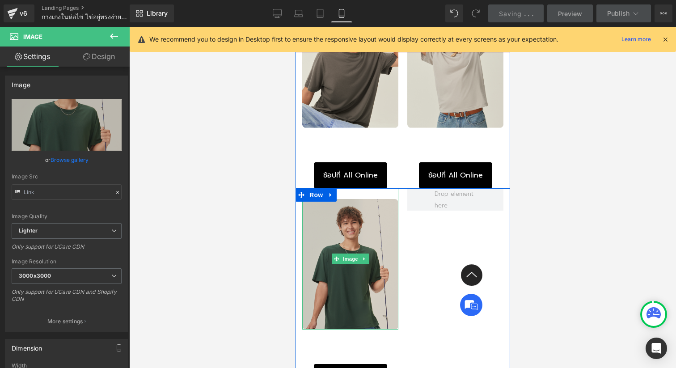
click at [367, 237] on img at bounding box center [350, 258] width 96 height 141
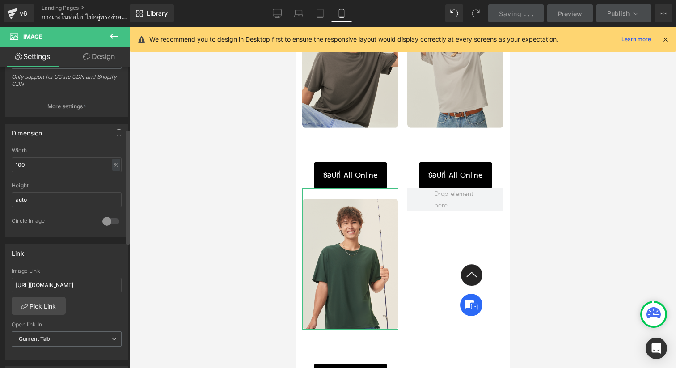
scroll to position [263, 0]
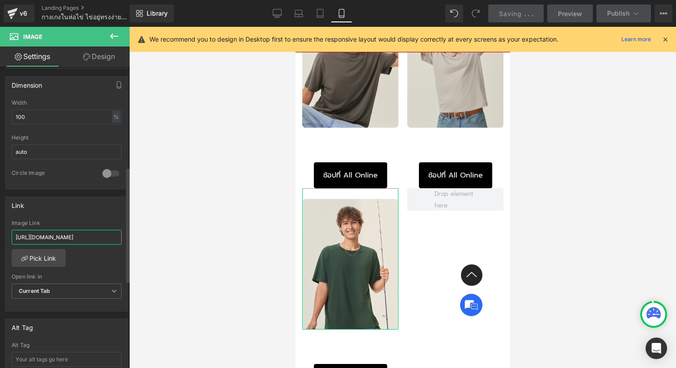
click at [76, 238] on input "[URL][DOMAIN_NAME]" at bounding box center [67, 237] width 110 height 15
type input "[URL][DOMAIN_NAME]"
click at [241, 215] on div at bounding box center [402, 197] width 547 height 341
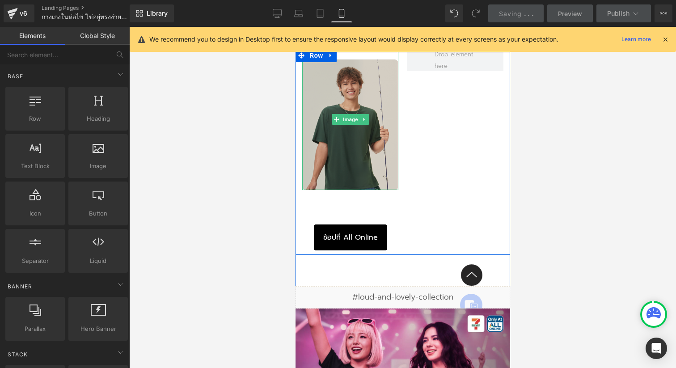
scroll to position [2316, 0]
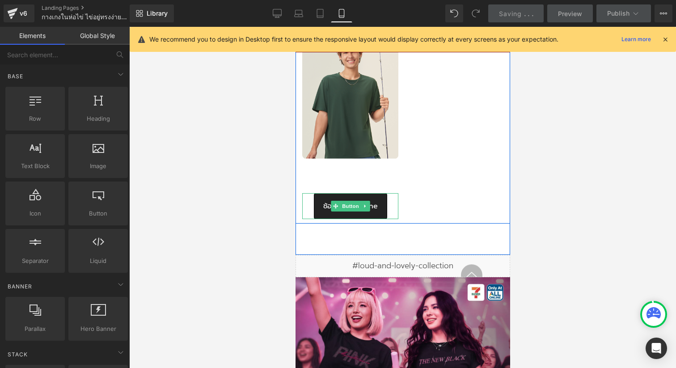
click at [378, 208] on link "ช้อปที่ All Online" at bounding box center [349, 206] width 73 height 26
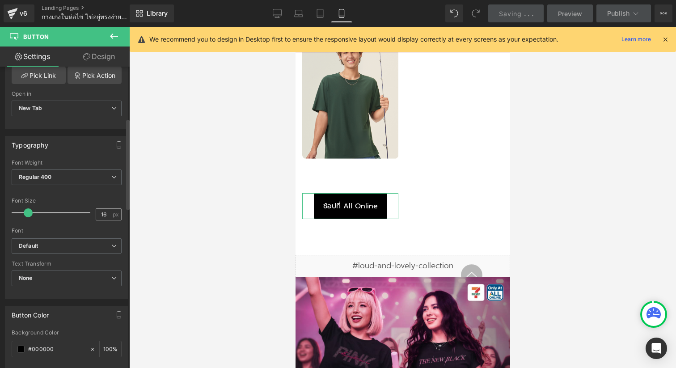
scroll to position [135, 0]
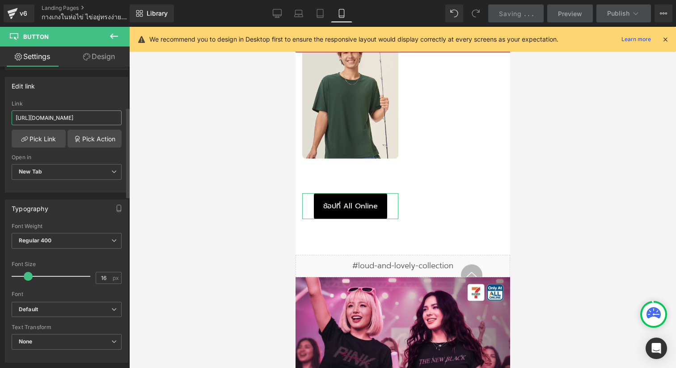
click at [89, 115] on input "[URL][DOMAIN_NAME]" at bounding box center [67, 117] width 110 height 15
type input "[URL][DOMAIN_NAME]"
click at [193, 131] on div at bounding box center [402, 197] width 547 height 341
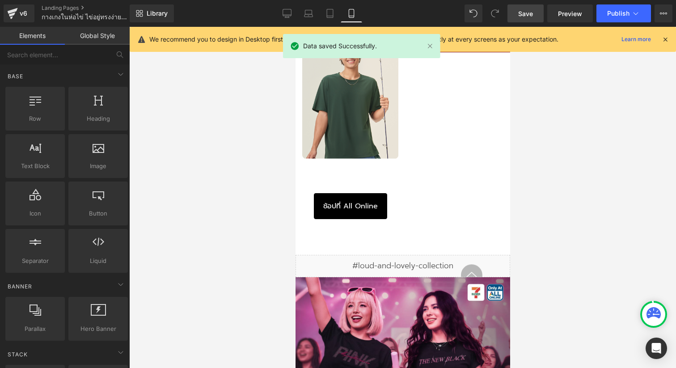
click at [524, 12] on span "Save" at bounding box center [525, 13] width 15 height 9
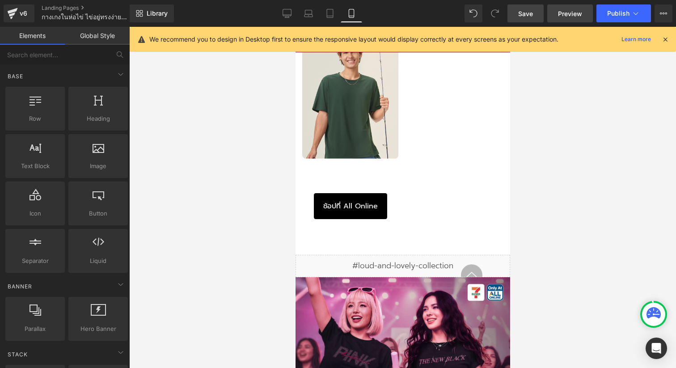
click at [576, 11] on span "Preview" at bounding box center [570, 13] width 24 height 9
click at [286, 11] on icon at bounding box center [287, 13] width 9 height 9
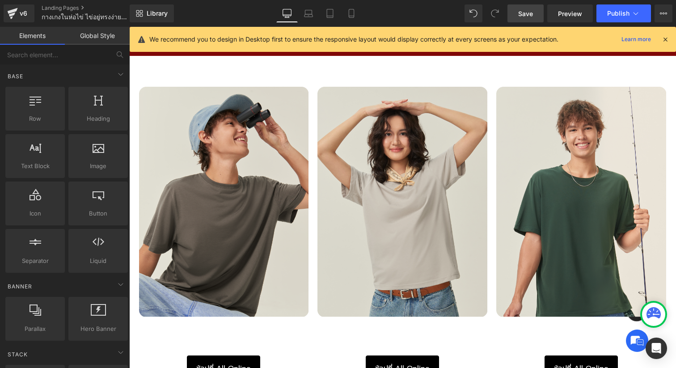
scroll to position [1868, 0]
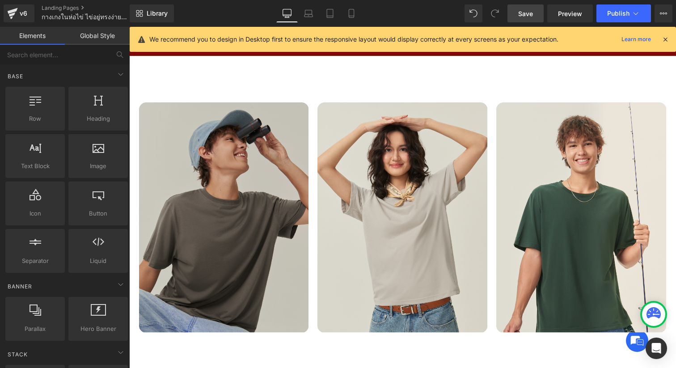
click at [272, 169] on img at bounding box center [224, 217] width 170 height 230
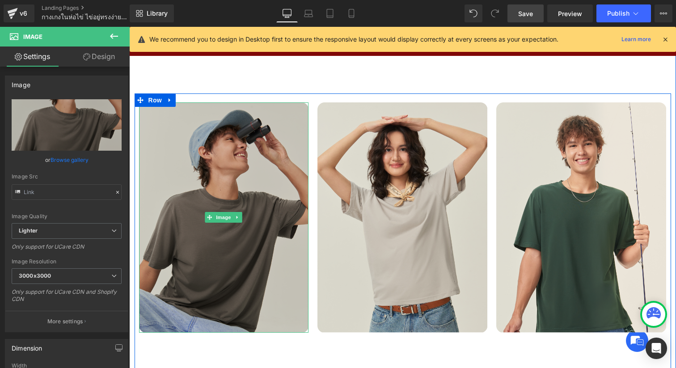
click at [276, 161] on img at bounding box center [224, 217] width 170 height 230
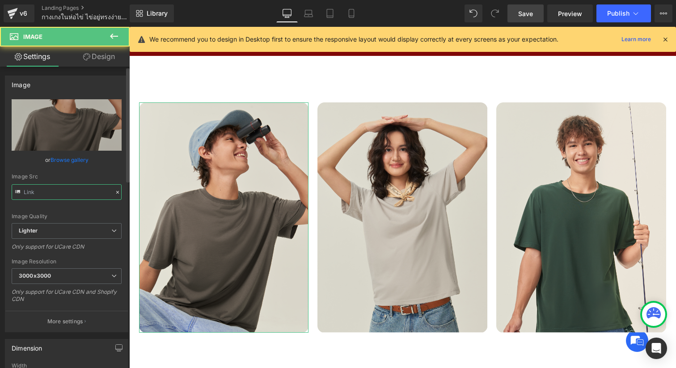
click at [87, 192] on input "text" at bounding box center [67, 192] width 110 height 16
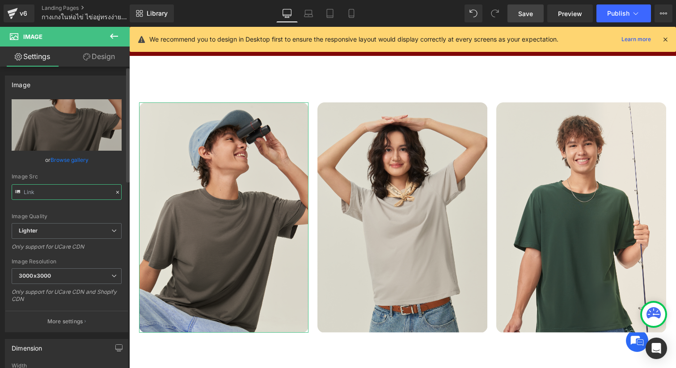
type input "[URL][DOMAIN_NAME]"
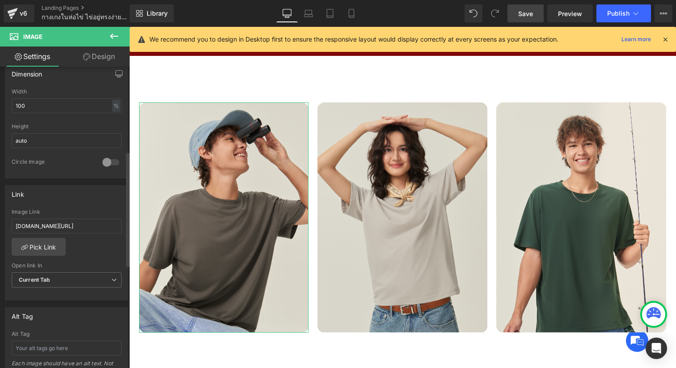
scroll to position [312, 0]
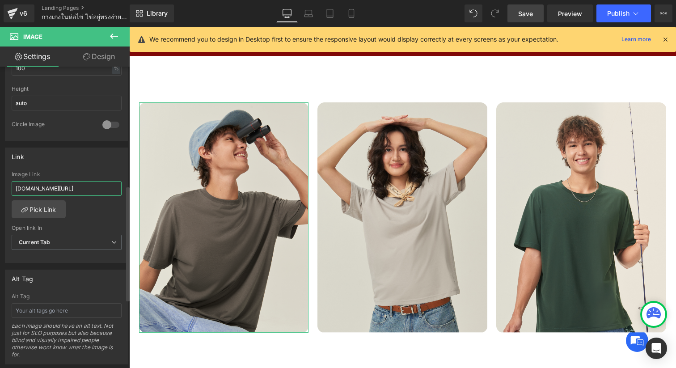
click at [82, 184] on input "[DOMAIN_NAME][URL]" at bounding box center [67, 188] width 110 height 15
paste input "[URL][DOMAIN_NAME]"
type input "[URL][DOMAIN_NAME]"
click at [109, 175] on div "Image Link" at bounding box center [67, 174] width 110 height 6
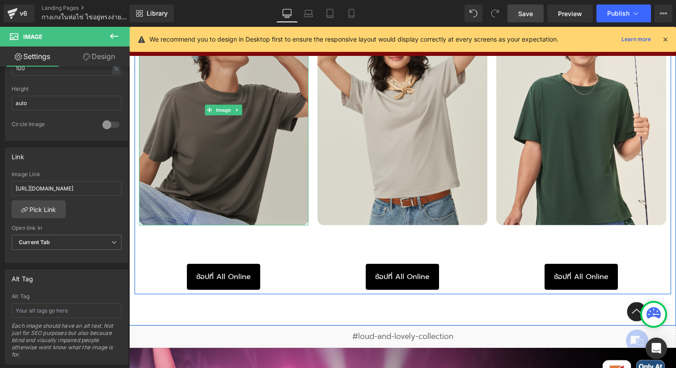
scroll to position [2016, 0]
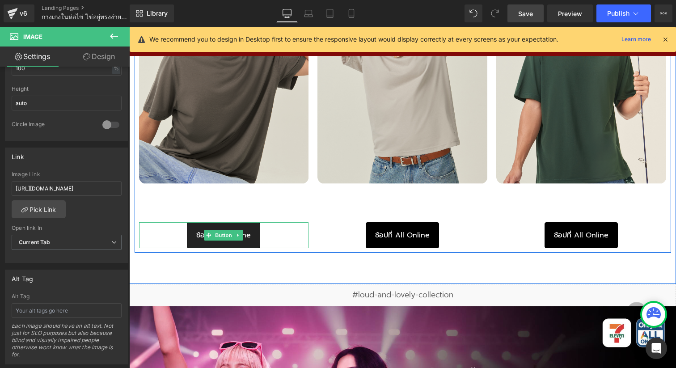
click at [256, 234] on link "ช้อปที่ All Online" at bounding box center [223, 235] width 73 height 26
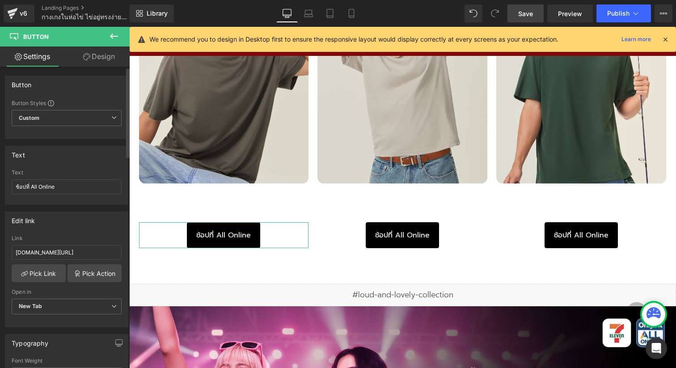
scroll to position [41, 0]
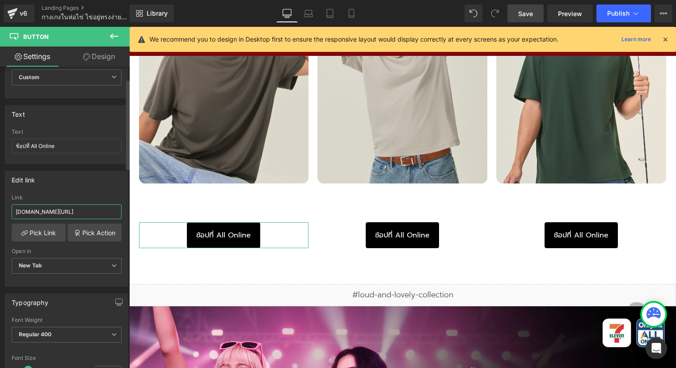
click at [101, 210] on input "[DOMAIN_NAME][URL]" at bounding box center [67, 211] width 110 height 15
paste input "[URL][DOMAIN_NAME]"
type input "[URL][DOMAIN_NAME]"
click at [112, 195] on div "Link" at bounding box center [67, 197] width 110 height 6
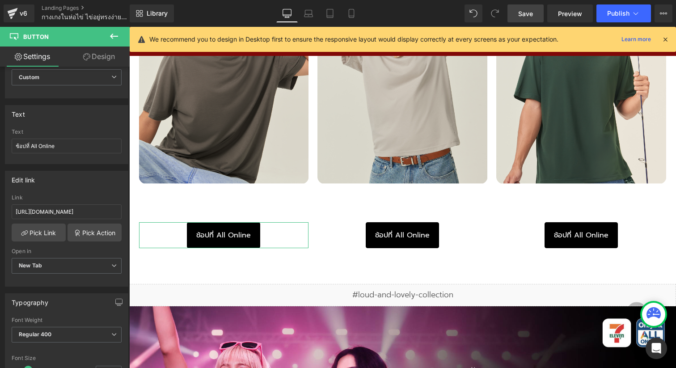
scroll to position [42, 0]
click at [527, 17] on span "Save" at bounding box center [525, 13] width 15 height 9
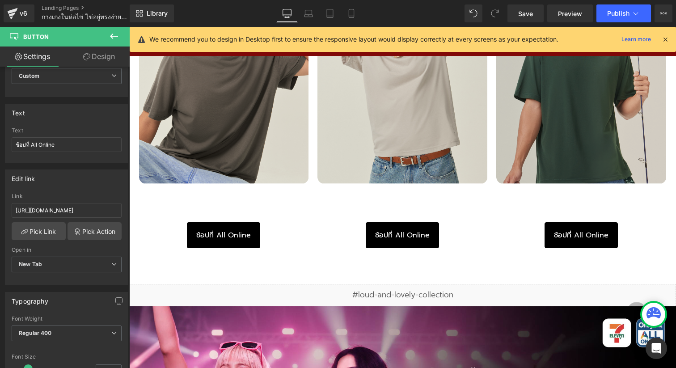
click at [563, 149] on img at bounding box center [581, 69] width 170 height 230
click at [562, 152] on img at bounding box center [581, 69] width 170 height 230
click at [531, 136] on img at bounding box center [581, 69] width 170 height 230
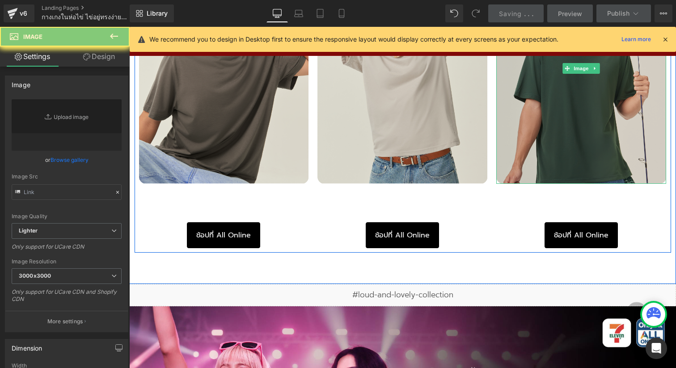
scroll to position [1860, 0]
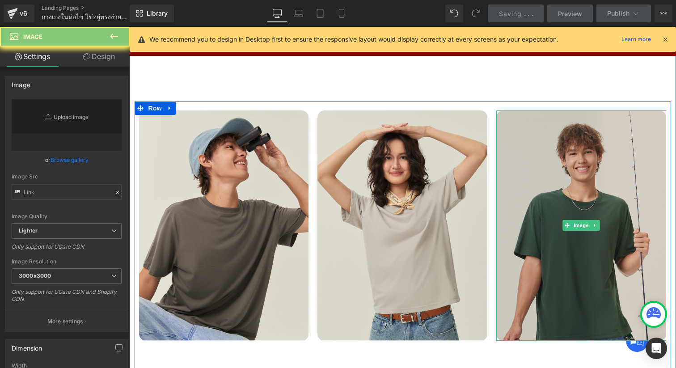
click at [531, 136] on img at bounding box center [581, 225] width 170 height 230
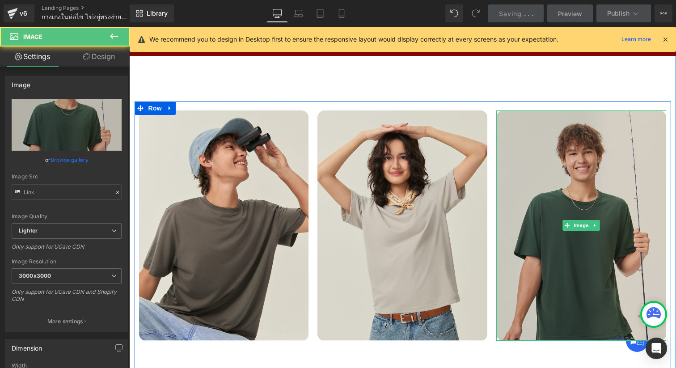
click at [548, 165] on img at bounding box center [581, 225] width 170 height 230
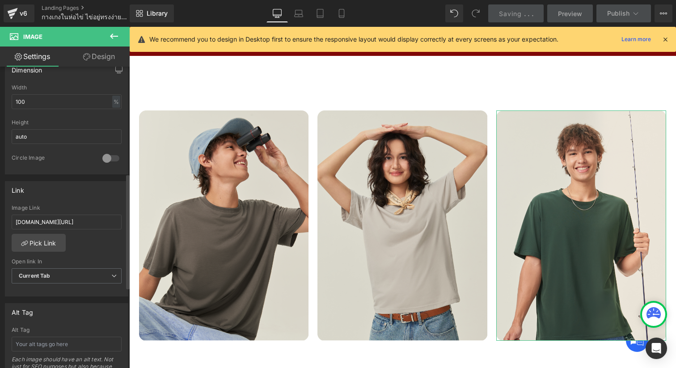
scroll to position [280, 0]
click at [84, 223] on input "[DOMAIN_NAME][URL]" at bounding box center [67, 220] width 110 height 15
type input "[URL][DOMAIN_NAME]"
click at [113, 193] on div "Link" at bounding box center [66, 188] width 123 height 17
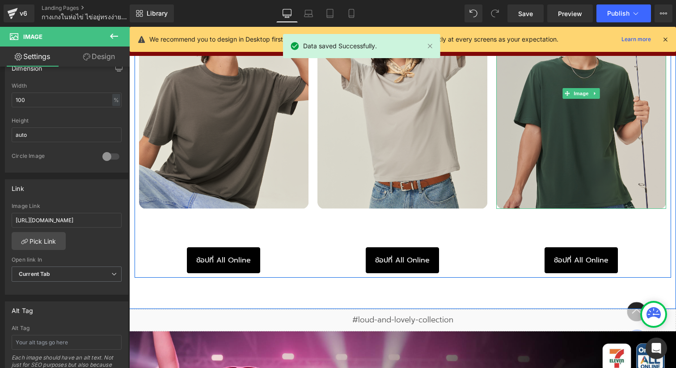
scroll to position [2011, 0]
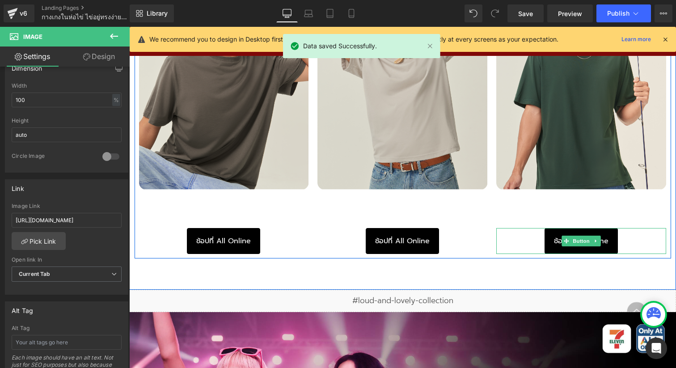
click at [613, 230] on link "ช้อปที่ All Online" at bounding box center [581, 241] width 73 height 26
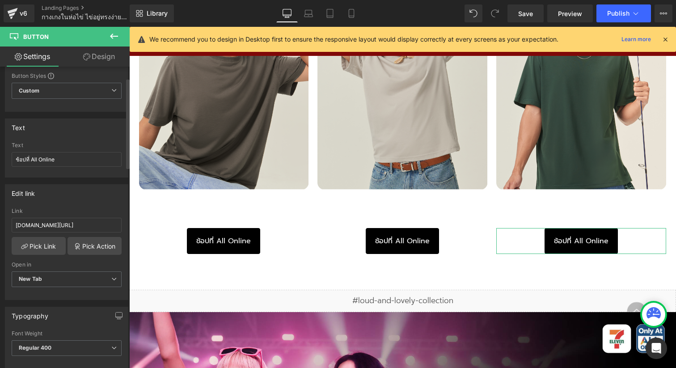
scroll to position [69, 0]
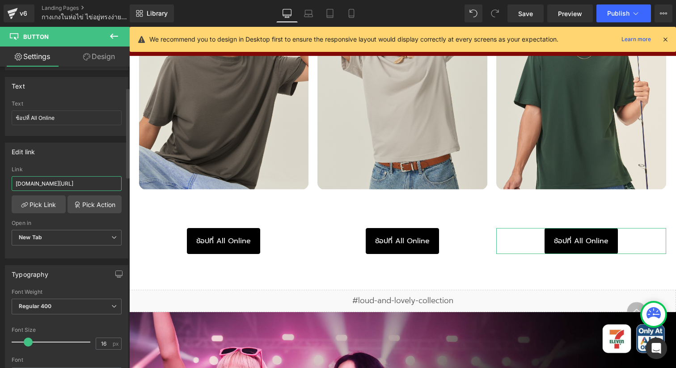
click at [84, 187] on input "[DOMAIN_NAME][URL]" at bounding box center [67, 183] width 110 height 15
type input "[URL][DOMAIN_NAME]"
click at [90, 149] on div "Edit link" at bounding box center [66, 151] width 123 height 17
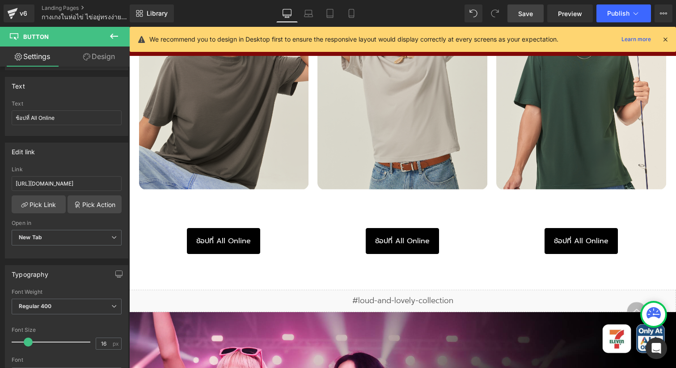
click at [523, 11] on span "Save" at bounding box center [525, 13] width 15 height 9
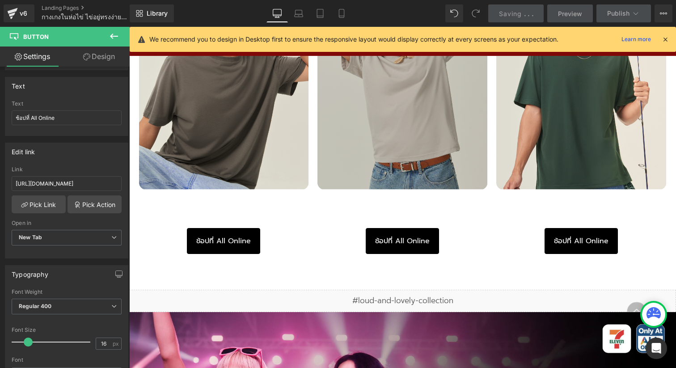
click at [418, 94] on img at bounding box center [402, 74] width 170 height 230
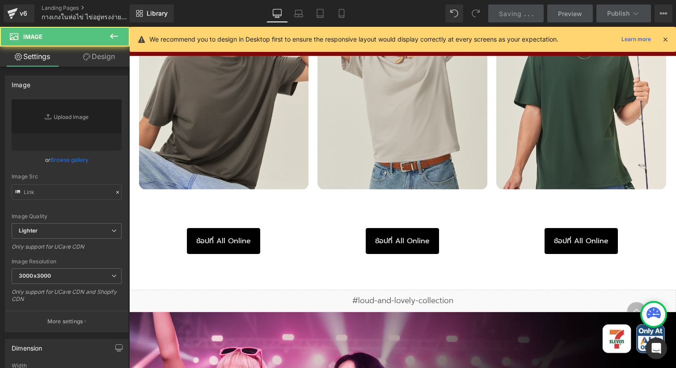
scroll to position [2043, 0]
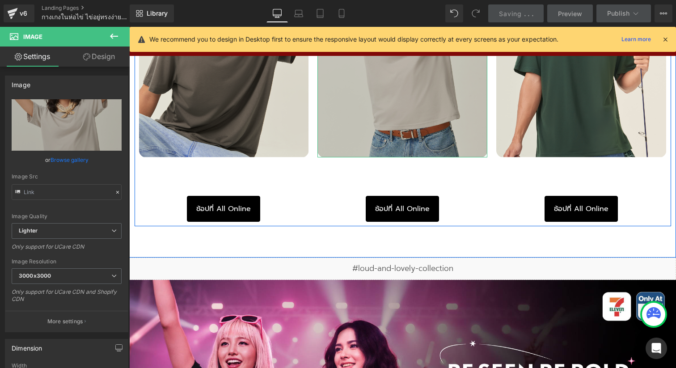
click at [410, 99] on img at bounding box center [402, 42] width 170 height 230
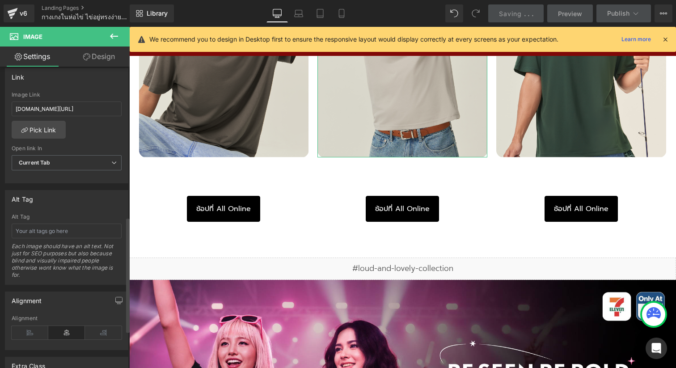
scroll to position [394, 0]
click at [95, 112] on input "[DOMAIN_NAME][URL]" at bounding box center [67, 106] width 110 height 15
type input "[URL][DOMAIN_NAME]"
click at [97, 123] on div "[DOMAIN_NAME][URL] Image Link [URL][DOMAIN_NAME] Pick Link Current Tab New Tab …" at bounding box center [66, 135] width 123 height 92
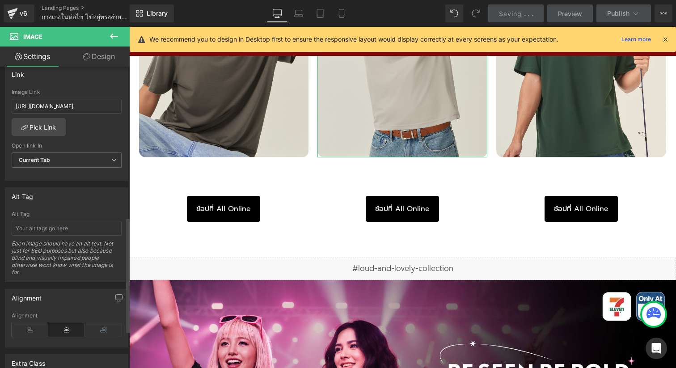
scroll to position [0, 0]
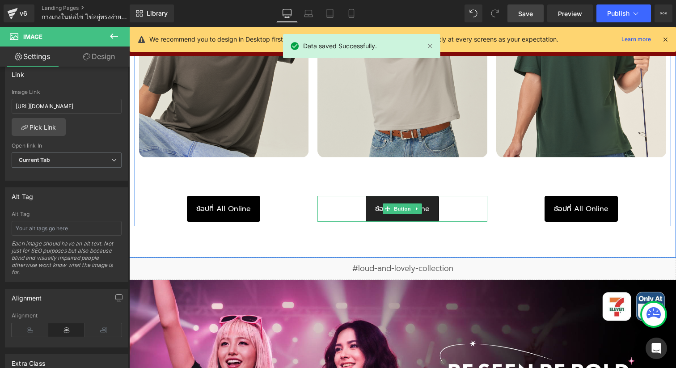
click at [430, 211] on link "ช้อปที่ All Online" at bounding box center [402, 209] width 73 height 26
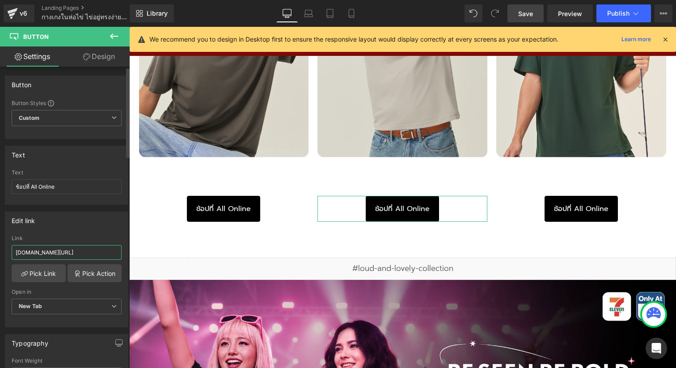
click at [91, 252] on input "[DOMAIN_NAME][URL]" at bounding box center [67, 252] width 110 height 15
type input "[URL][DOMAIN_NAME]"
click at [114, 237] on div "Link" at bounding box center [67, 238] width 110 height 6
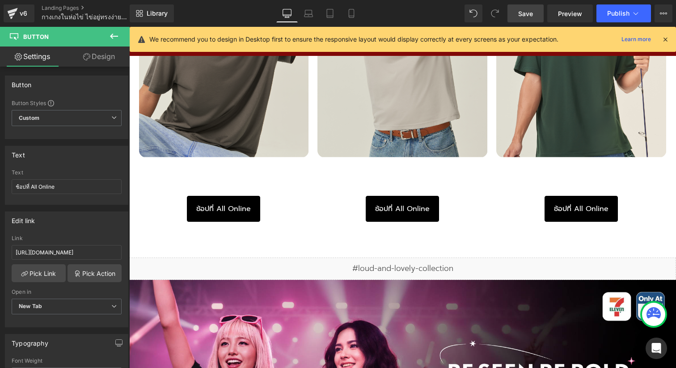
click at [527, 17] on span "Save" at bounding box center [525, 13] width 15 height 9
click at [526, 15] on span "Save" at bounding box center [525, 13] width 15 height 9
click at [563, 13] on span "Preview" at bounding box center [570, 13] width 24 height 9
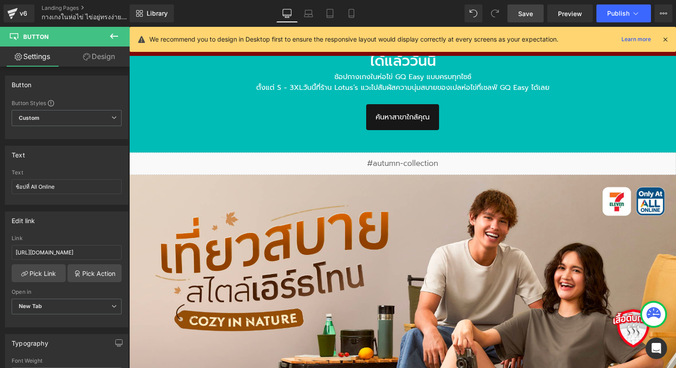
scroll to position [1475, 0]
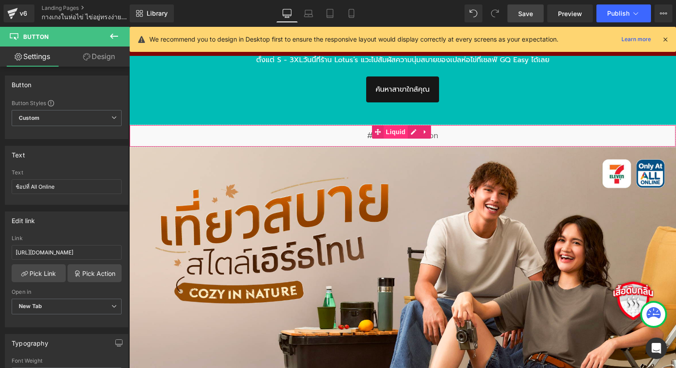
click at [392, 134] on span "Liquid" at bounding box center [396, 131] width 24 height 13
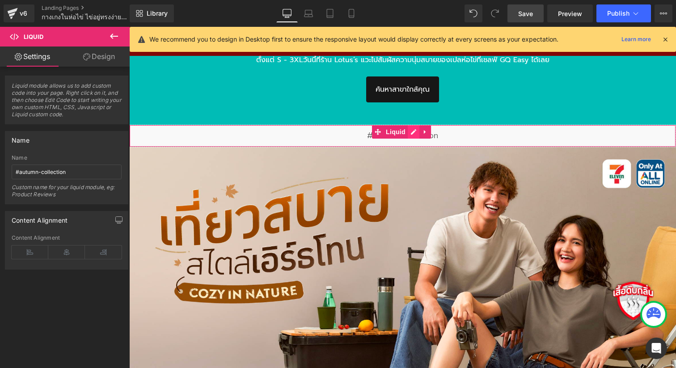
click at [413, 131] on div "Liquid" at bounding box center [402, 136] width 547 height 22
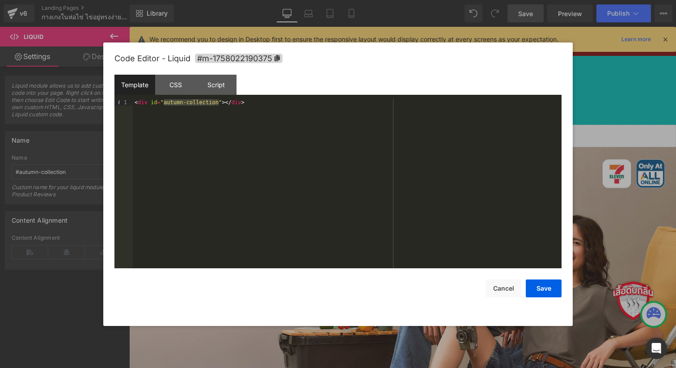
drag, startPoint x: 219, startPoint y: 105, endPoint x: 165, endPoint y: 103, distance: 54.1
click at [165, 103] on div "< div id = "autumn-collection" > </ div >" at bounding box center [347, 190] width 429 height 182
click at [554, 291] on button "Save" at bounding box center [544, 288] width 36 height 18
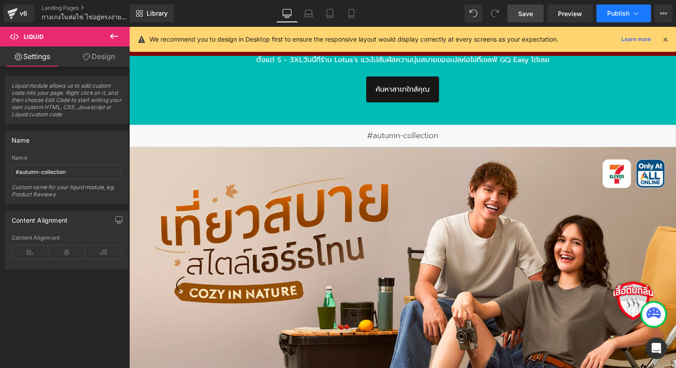
click at [620, 17] on button "Publish" at bounding box center [623, 13] width 55 height 18
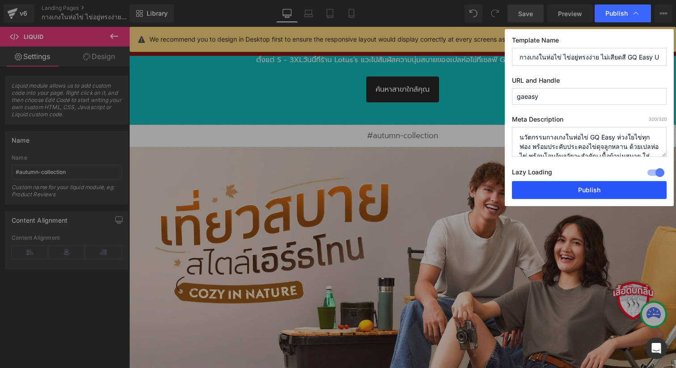
click at [604, 194] on button "Publish" at bounding box center [589, 190] width 155 height 18
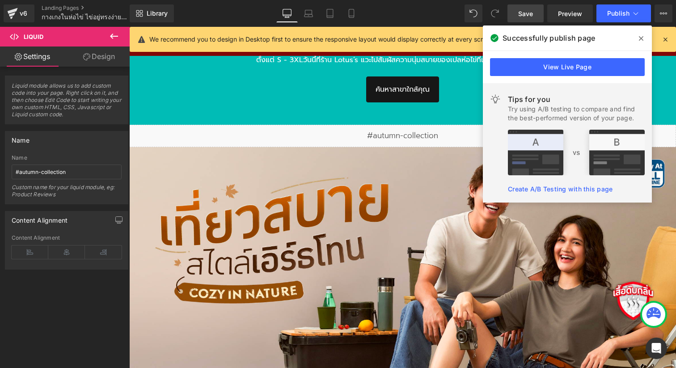
click at [642, 38] on icon at bounding box center [641, 38] width 4 height 7
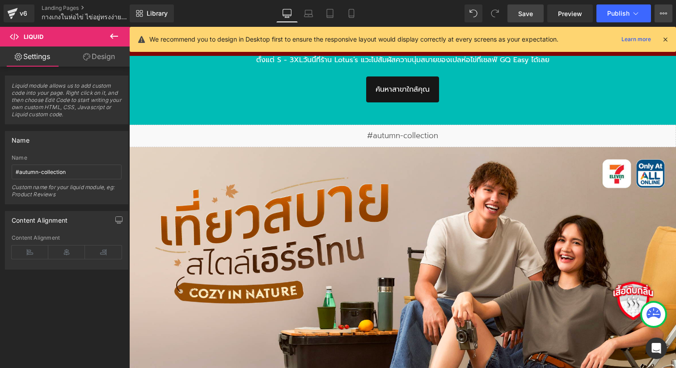
click at [663, 12] on icon at bounding box center [663, 13] width 7 height 7
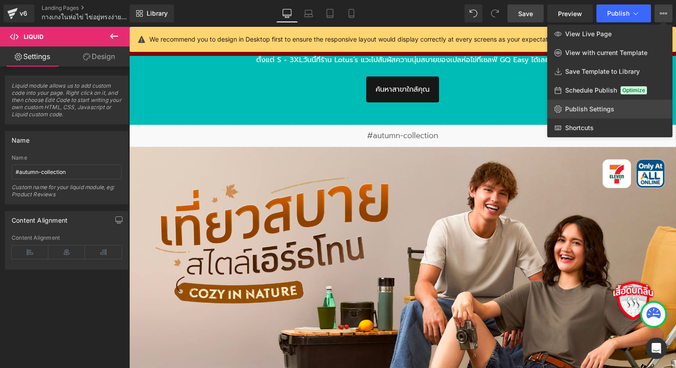
click at [609, 110] on span "Publish Settings" at bounding box center [589, 109] width 49 height 8
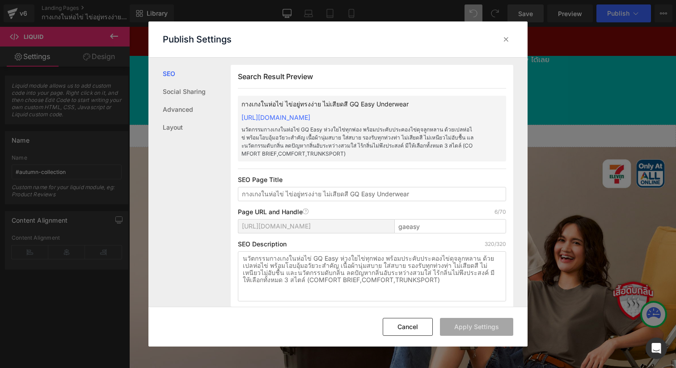
scroll to position [0, 0]
drag, startPoint x: 403, startPoint y: 229, endPoint x: 482, endPoint y: 271, distance: 90.0
click at [403, 229] on input "gaeasy" at bounding box center [450, 226] width 112 height 14
type input "gqeasy"
click at [490, 329] on button "Apply Settings" at bounding box center [476, 327] width 73 height 18
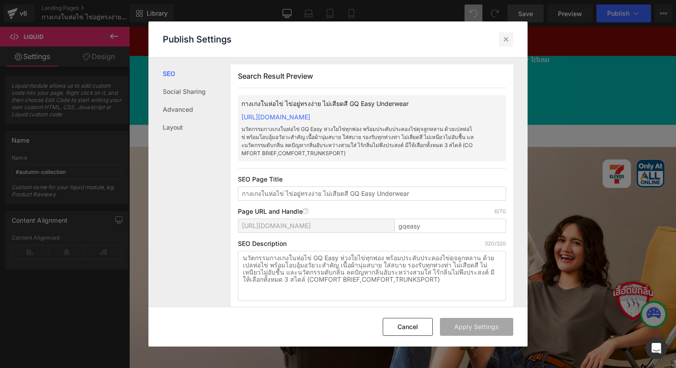
click at [509, 43] on icon at bounding box center [506, 39] width 9 height 9
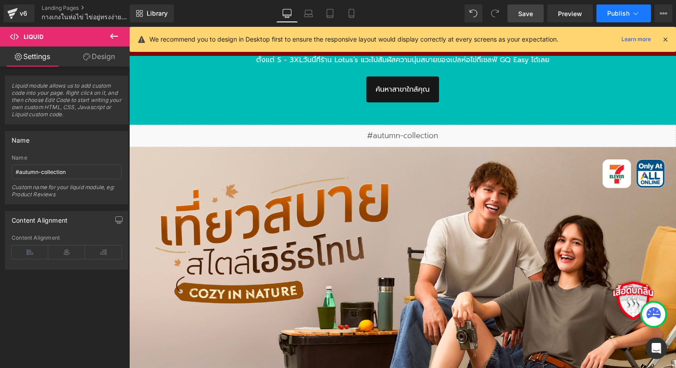
click at [606, 13] on button "Publish" at bounding box center [623, 13] width 55 height 18
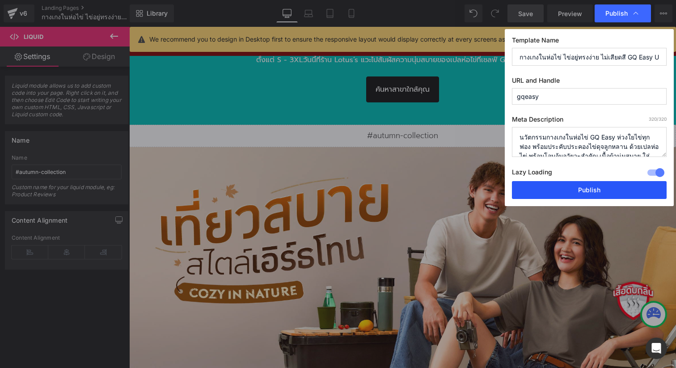
click at [599, 186] on button "Publish" at bounding box center [589, 190] width 155 height 18
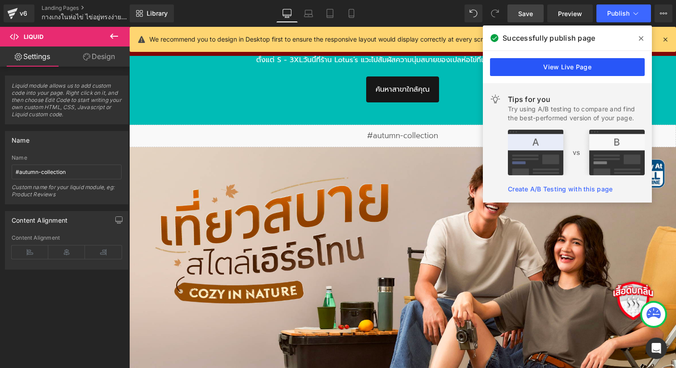
click at [589, 67] on link "View Live Page" at bounding box center [567, 67] width 155 height 18
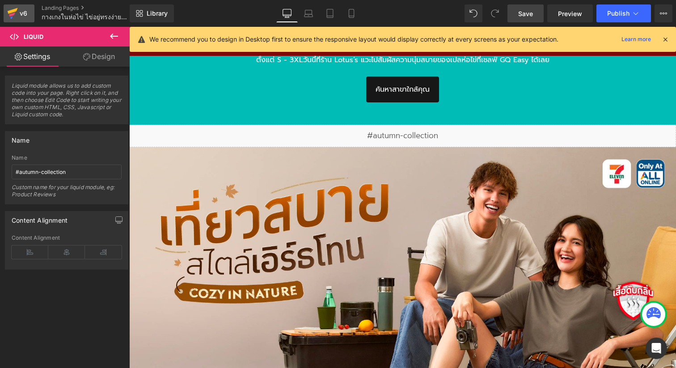
click at [19, 9] on div "v6" at bounding box center [23, 14] width 11 height 12
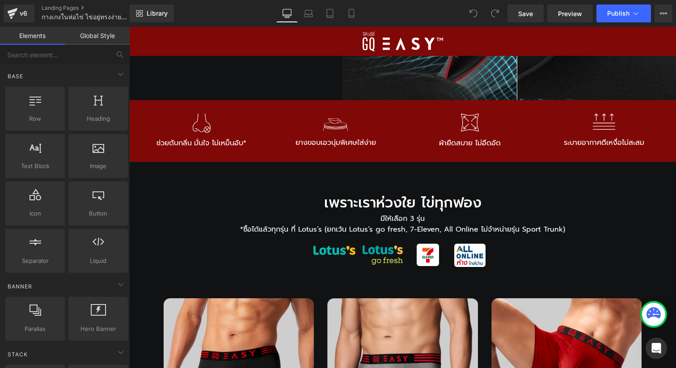
scroll to position [649, 0]
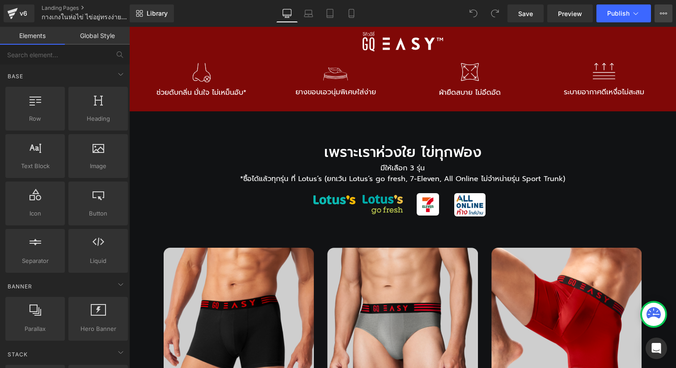
click at [660, 10] on icon at bounding box center [663, 13] width 7 height 7
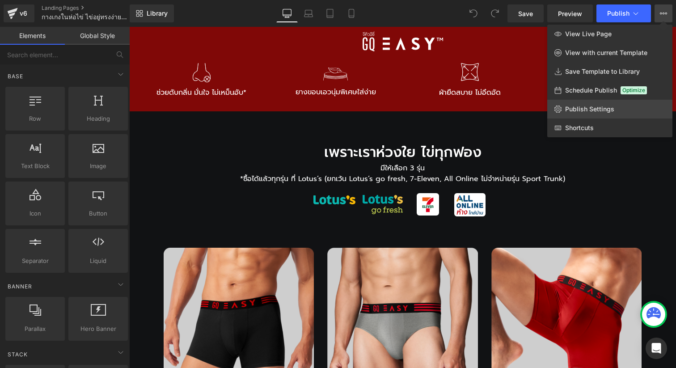
click at [589, 115] on link "Publish Settings" at bounding box center [609, 109] width 125 height 19
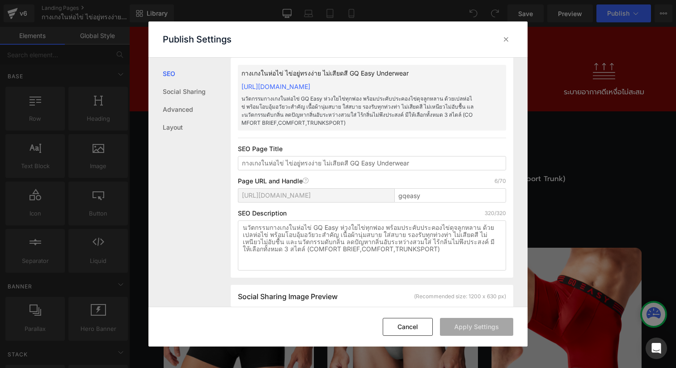
scroll to position [34, 0]
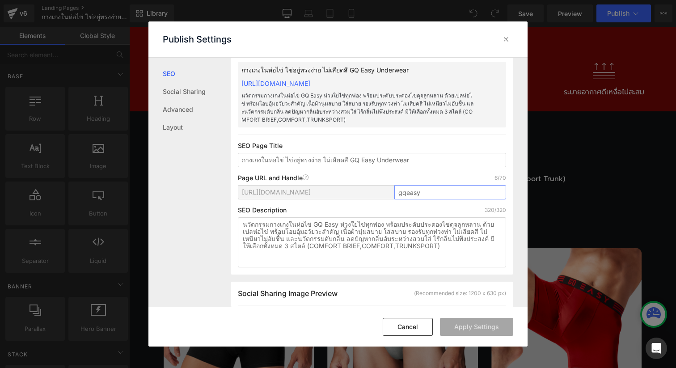
click at [437, 195] on input "gqeasy" at bounding box center [450, 192] width 112 height 14
drag, startPoint x: 455, startPoint y: 190, endPoint x: 446, endPoint y: 192, distance: 9.1
click at [446, 192] on input "gqeasy-autumn" at bounding box center [450, 192] width 112 height 14
drag, startPoint x: 445, startPoint y: 193, endPoint x: 421, endPoint y: 191, distance: 23.7
click at [421, 191] on input "gqeasy-autumn" at bounding box center [450, 192] width 112 height 14
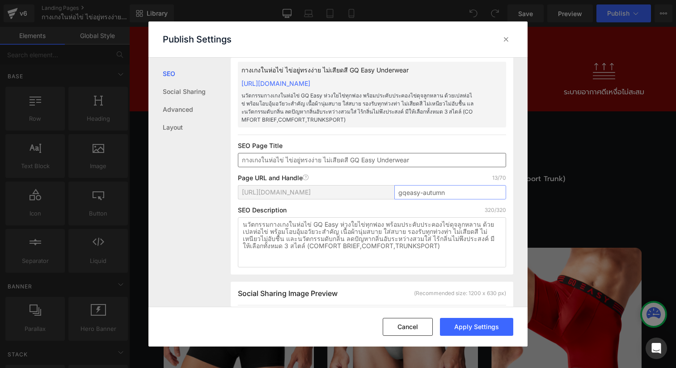
type input "gqeasy-autumn"
click at [241, 158] on input "กางเกงในห่อไข่ ไข่อยู่ทรงง่าย ไม่เสียดสี GQ Easy Underwear" at bounding box center [372, 160] width 268 height 14
paste input "autumn"
click at [247, 164] on input "[autumn] กางเกงในห่อไข่ ไข่อยู่ทรงง่าย ไม่เสียดสี GQ Easy Underwear" at bounding box center [372, 160] width 268 height 14
type input "[Autumn] กางเกงในห่อไข่ ไข่อยู่ทรงง่าย ไม่เสียดสี GQ Easy Underwear"
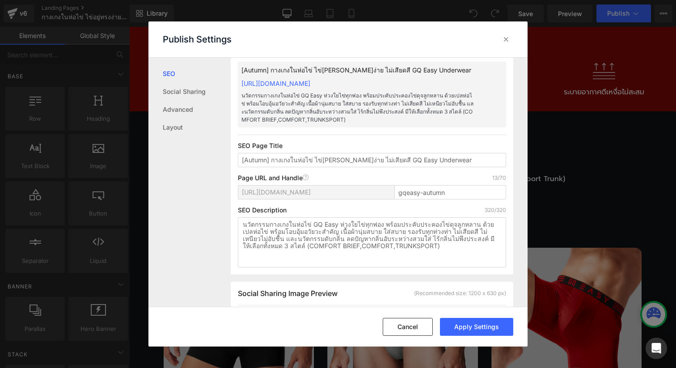
click at [349, 139] on div "Search Result Preview [Autumn] กางเกงในห่อไข่ ไข่อยู่ทรงง่าย ไม่เสียดสี GQ Easy…" at bounding box center [372, 153] width 283 height 244
click at [328, 236] on textarea "นวัตกรรมกางเกงในห่อไข่ GQ Easy ห่วงใยไข่ทุกฟอง พร้อมประคับประคองไข่ดุจลูกหลาน ด…" at bounding box center [372, 242] width 268 height 50
paste textarea "autumn"
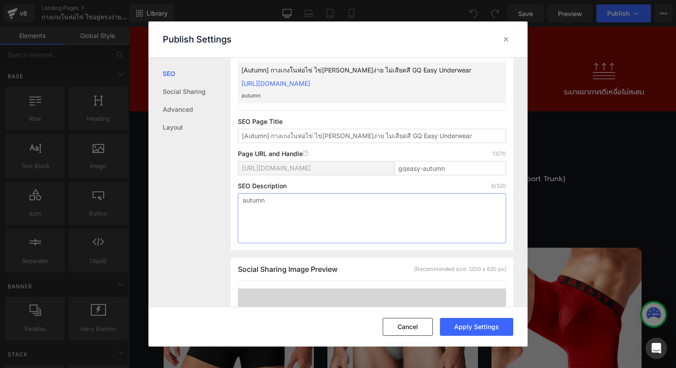
type textarea "นวัตกรรมกางเกงในห่อไข่ GQ Easy ห่วงใยไข่ทุกฟอง พร้อมประคับประคองไข่ดุจลูกหลาน ด…"
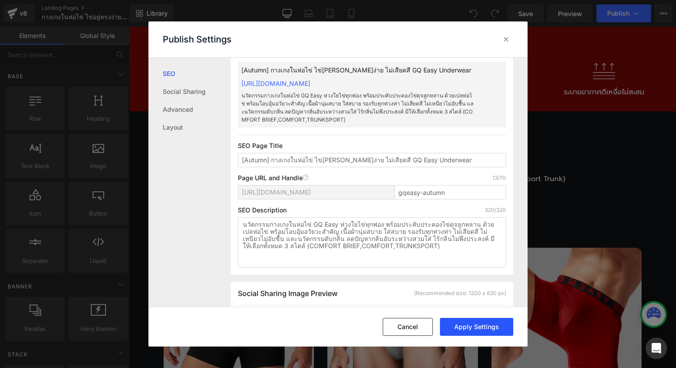
click at [460, 327] on button "Apply Settings" at bounding box center [476, 327] width 73 height 18
click at [505, 40] on icon at bounding box center [506, 39] width 9 height 9
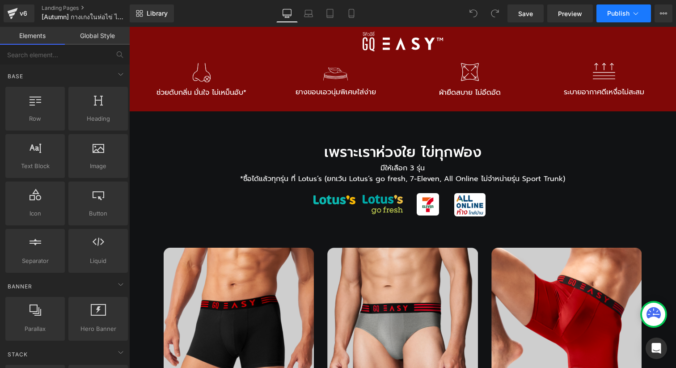
click at [606, 18] on button "Publish" at bounding box center [623, 13] width 55 height 18
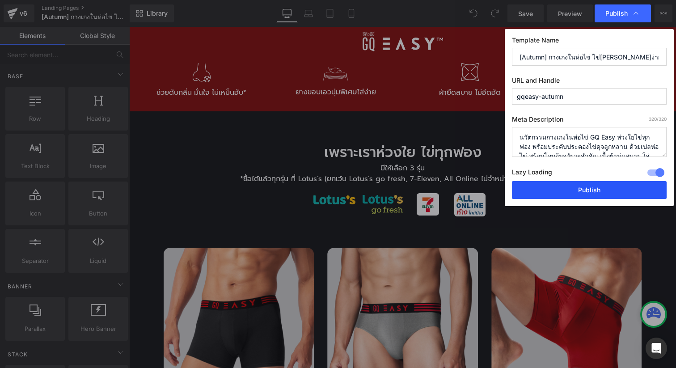
drag, startPoint x: 592, startPoint y: 190, endPoint x: 462, endPoint y: 162, distance: 132.2
click at [592, 190] on button "Publish" at bounding box center [589, 190] width 155 height 18
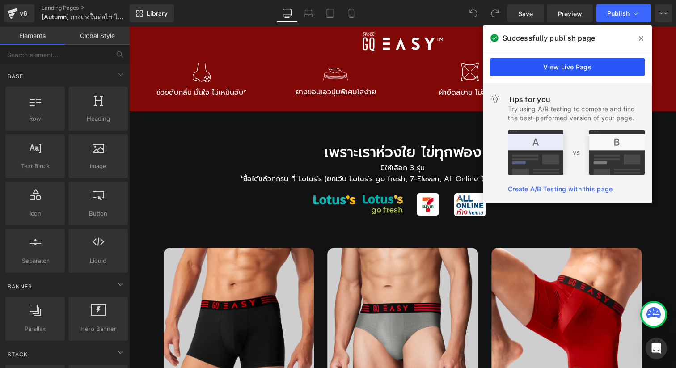
click at [616, 72] on link "View Live Page" at bounding box center [567, 67] width 155 height 18
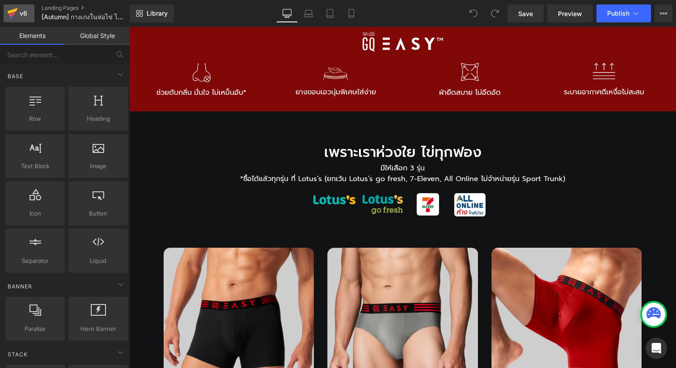
click at [14, 9] on icon at bounding box center [13, 11] width 10 height 6
